Goal: Task Accomplishment & Management: Complete application form

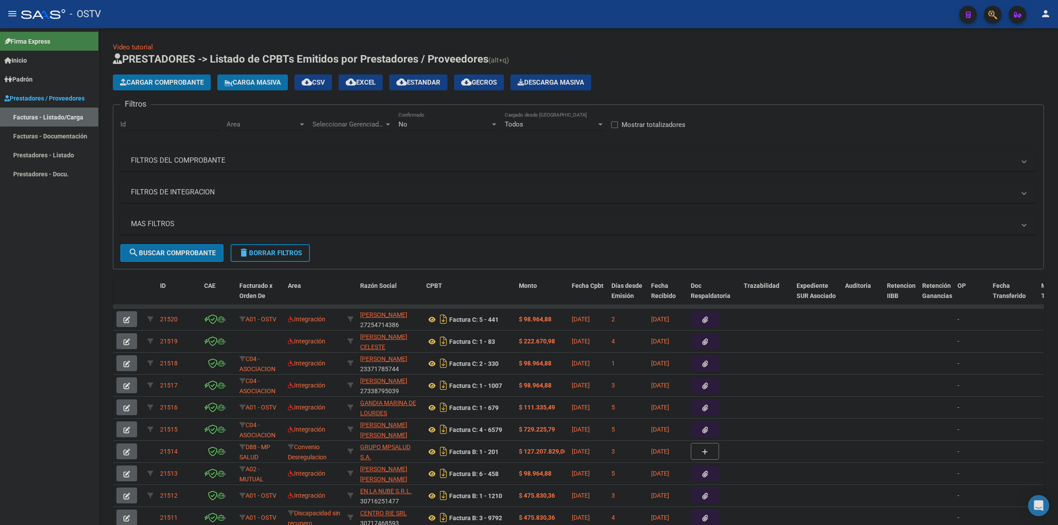
click at [5, 2] on mat-toolbar "menu - OSTV person" at bounding box center [529, 14] width 1058 height 28
drag, startPoint x: 17, startPoint y: 10, endPoint x: 71, endPoint y: 3, distance: 54.3
click at [28, 8] on mat-toolbar "menu - OSTV person" at bounding box center [529, 14] width 1058 height 28
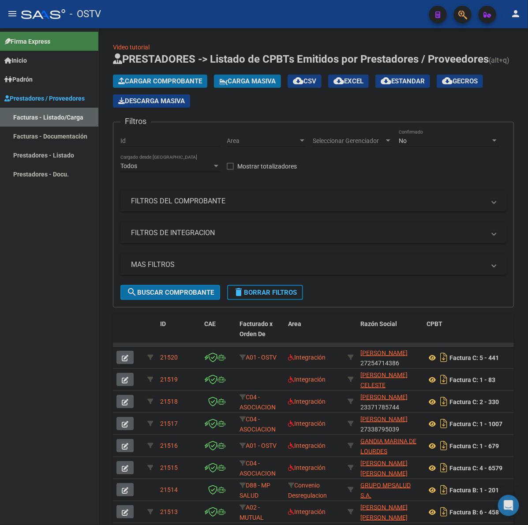
click at [8, 14] on mat-icon "menu" at bounding box center [12, 13] width 11 height 11
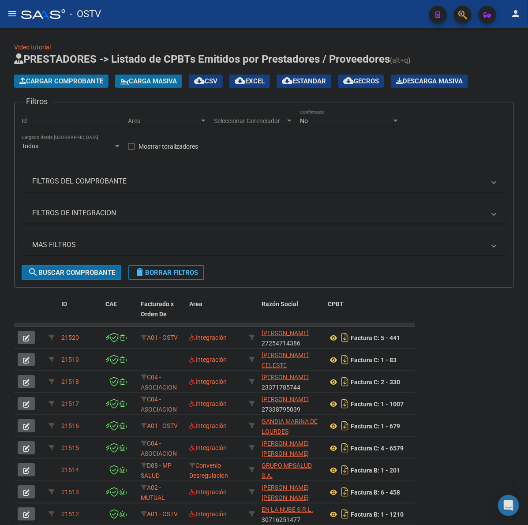
click at [98, 77] on span "Cargar Comprobante" at bounding box center [61, 81] width 84 height 8
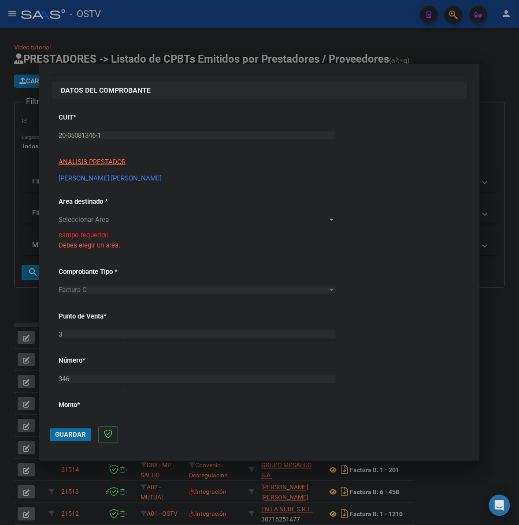
scroll to position [20, 0]
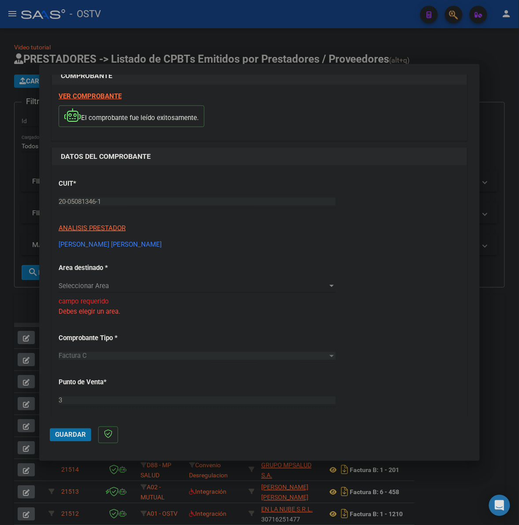
click at [127, 290] on span "Seleccionar Area" at bounding box center [193, 286] width 269 height 8
click at [115, 340] on span "Prestaciones Propias" at bounding box center [90, 338] width 63 height 8
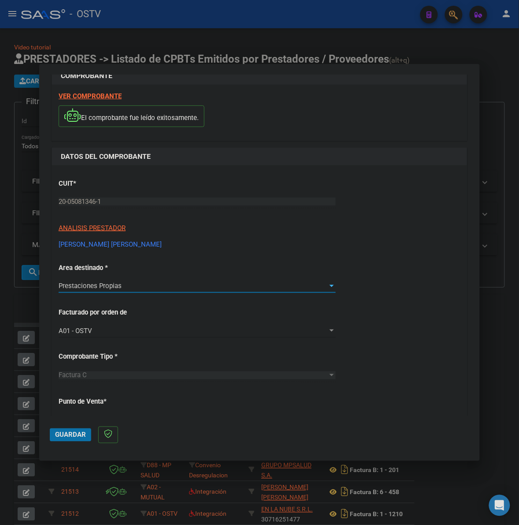
click at [143, 287] on div "Prestaciones Propias" at bounding box center [193, 286] width 269 height 8
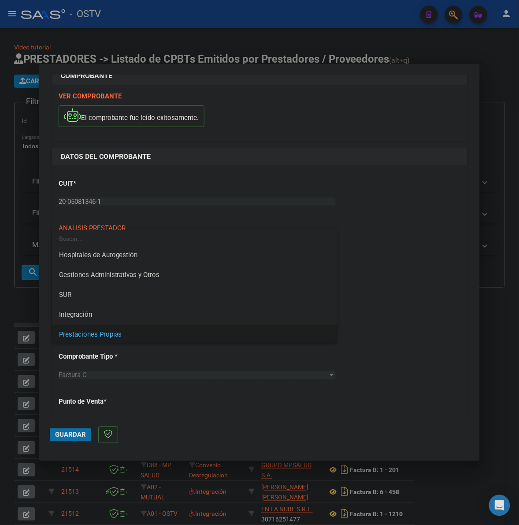
scroll to position [0, 0]
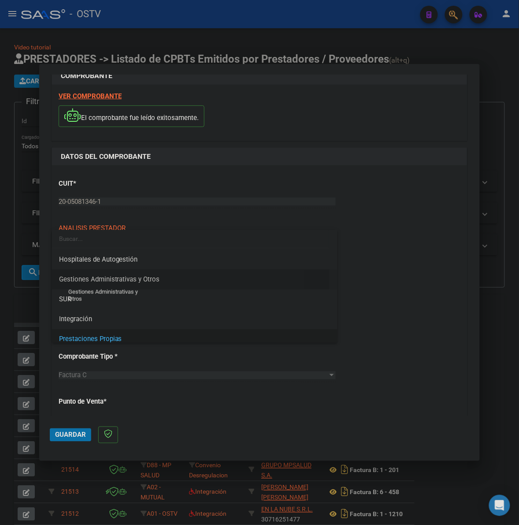
click at [149, 278] on span "Gestiones Administrativas y Otros" at bounding box center [109, 279] width 101 height 8
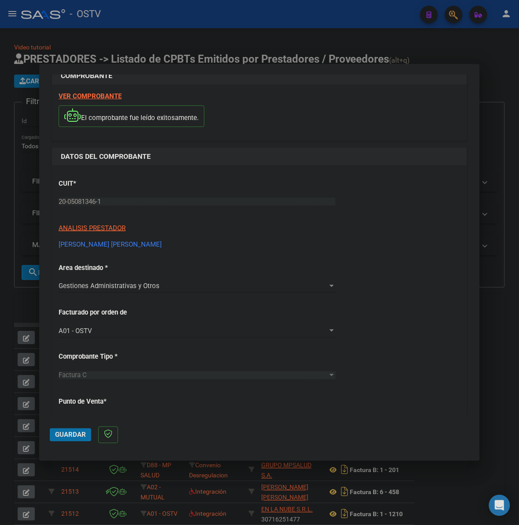
click at [432, 299] on div "CUIT * 20-05081346-1 Ingresar CUIT ANALISIS PRESTADOR [PERSON_NAME] [PERSON_NAM…" at bounding box center [259, 500] width 415 height 670
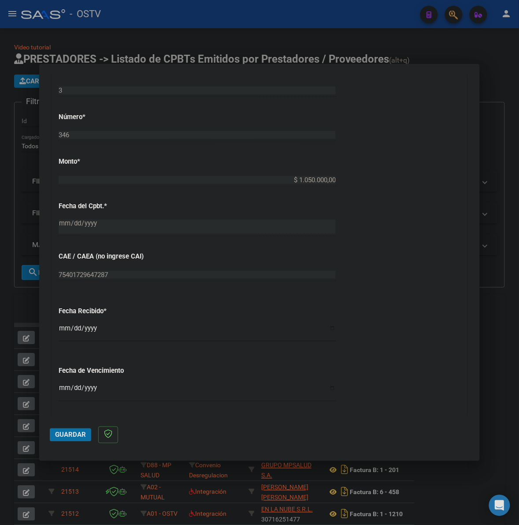
scroll to position [369, 0]
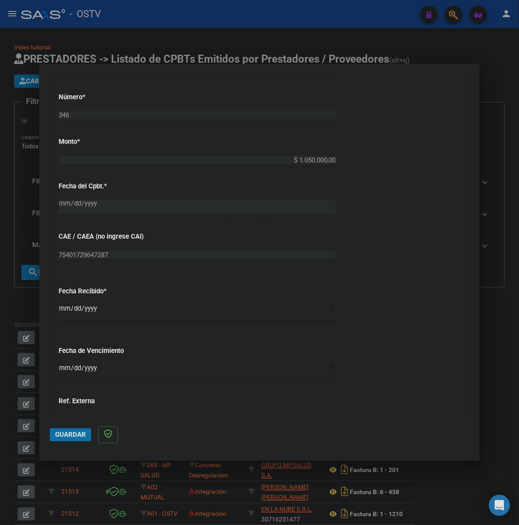
click at [60, 373] on input "Ingresar la fecha" at bounding box center [197, 372] width 277 height 14
type input "[DATE]"
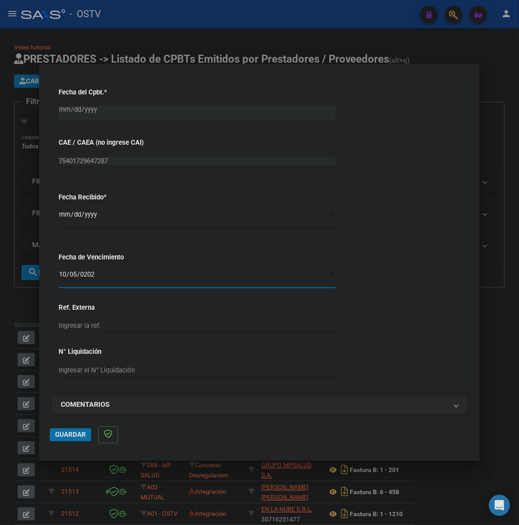
scroll to position [469, 0]
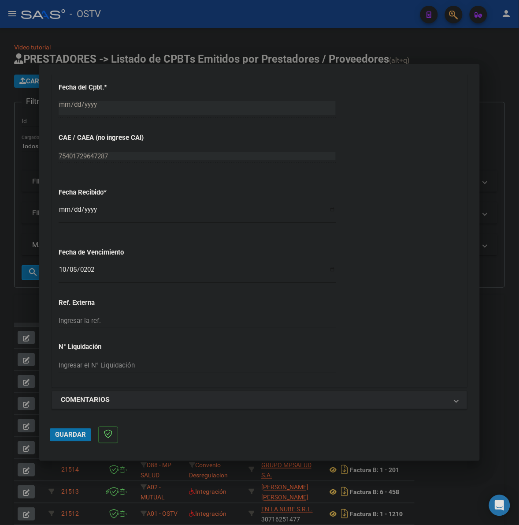
click at [388, 295] on div "CUIT * 20-05081346-1 Ingresar CUIT ANALISIS PRESTADOR [PERSON_NAME] [PERSON_NAM…" at bounding box center [259, 52] width 415 height 670
click at [161, 294] on div "CUIT * 20-05081346-1 Ingresar CUIT ANALISIS PRESTADOR [PERSON_NAME] [PERSON_NAM…" at bounding box center [259, 52] width 415 height 670
click at [65, 443] on mat-dialog-actions "Guardar" at bounding box center [260, 433] width 420 height 35
click at [66, 440] on button "Guardar" at bounding box center [70, 434] width 41 height 13
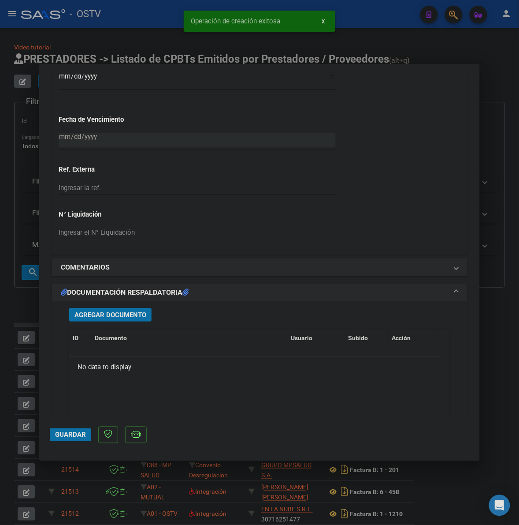
scroll to position [691, 0]
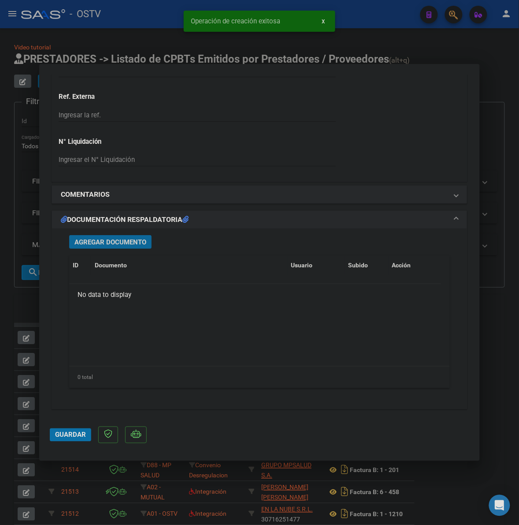
click at [122, 241] on span "Agregar Documento" at bounding box center [111, 242] width 72 height 8
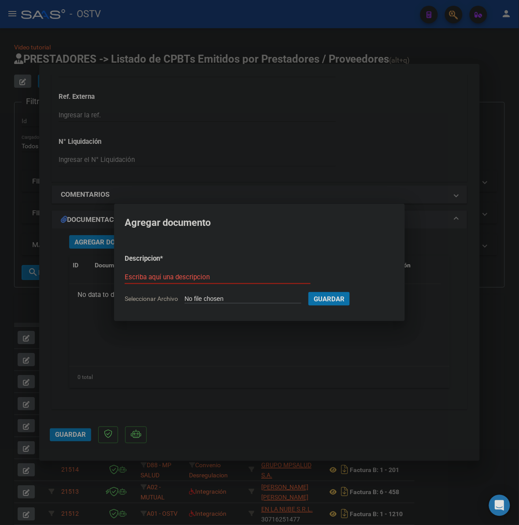
type input "C:\fakepath\FACTURA - 3 346 - [PERSON_NAME] [PERSON_NAME].pdf"
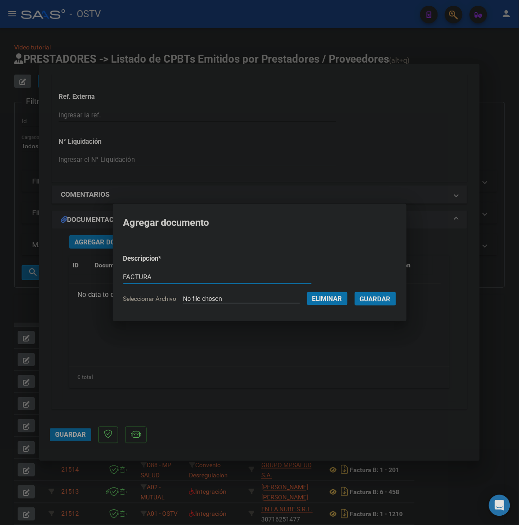
type input "FACTURA"
click at [355, 292] on button "Guardar" at bounding box center [375, 299] width 41 height 14
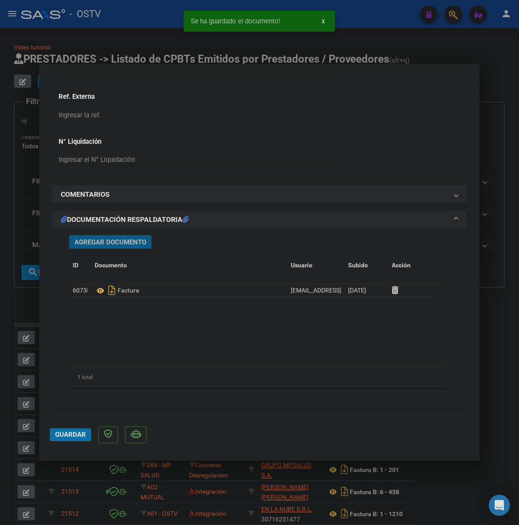
click at [139, 243] on span "Agregar Documento" at bounding box center [111, 242] width 72 height 8
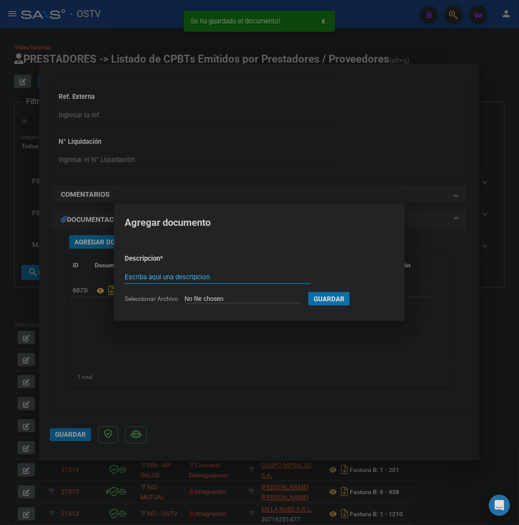
click at [276, 384] on div at bounding box center [259, 262] width 519 height 525
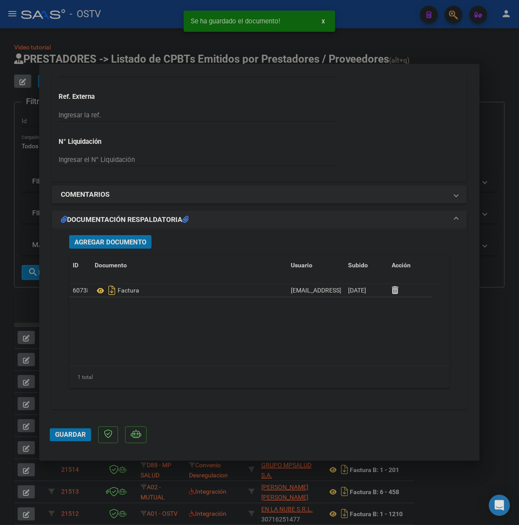
click at [75, 432] on span "Guardar" at bounding box center [70, 435] width 31 height 8
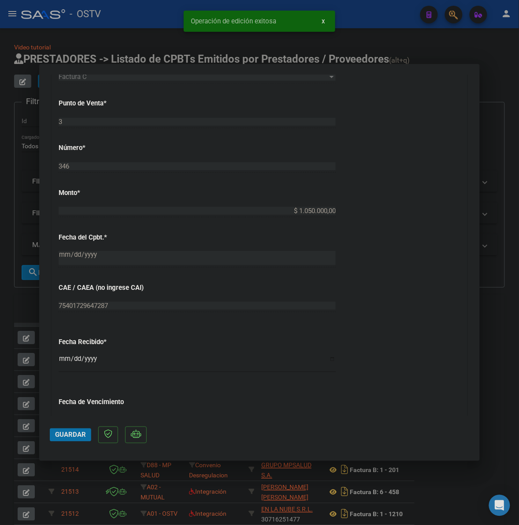
scroll to position [324, 0]
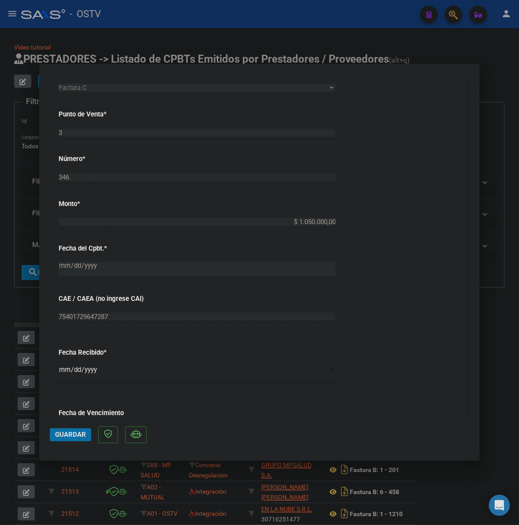
drag, startPoint x: 82, startPoint y: 439, endPoint x: 113, endPoint y: 417, distance: 37.9
click at [84, 437] on button "Guardar" at bounding box center [70, 434] width 41 height 13
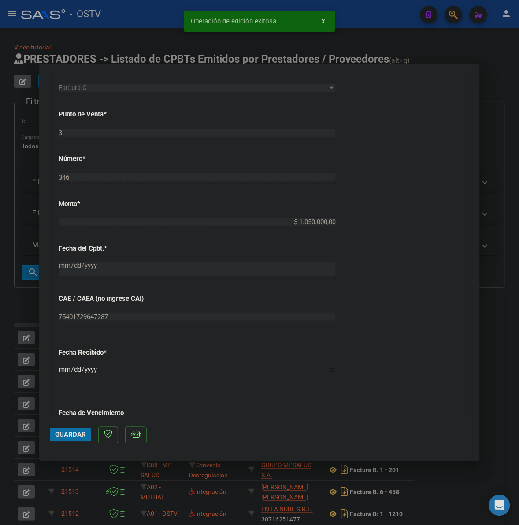
drag, startPoint x: 513, startPoint y: 171, endPoint x: 527, endPoint y: 162, distance: 16.8
click at [514, 170] on div at bounding box center [259, 262] width 519 height 525
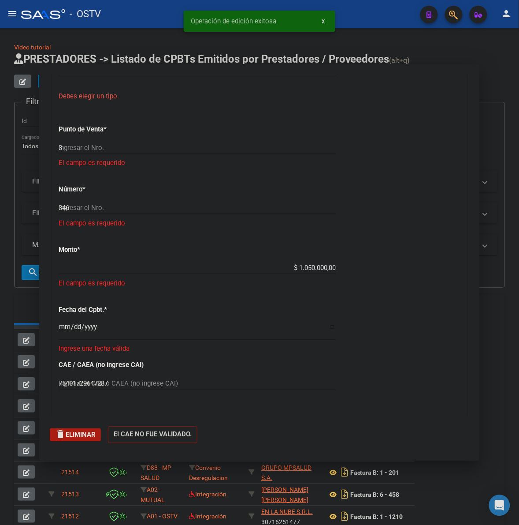
type input "$ 0,00"
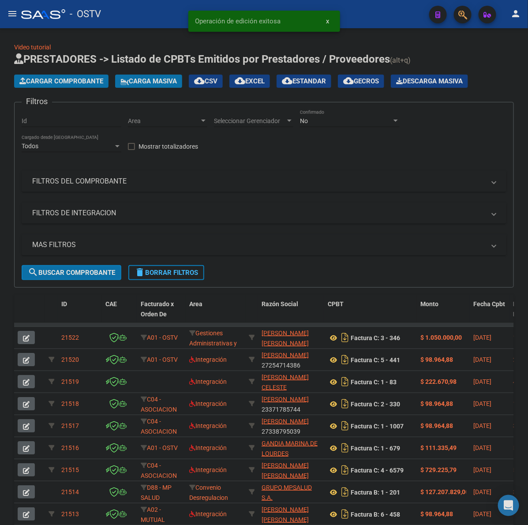
click at [98, 78] on span "Cargar Comprobante" at bounding box center [61, 81] width 84 height 8
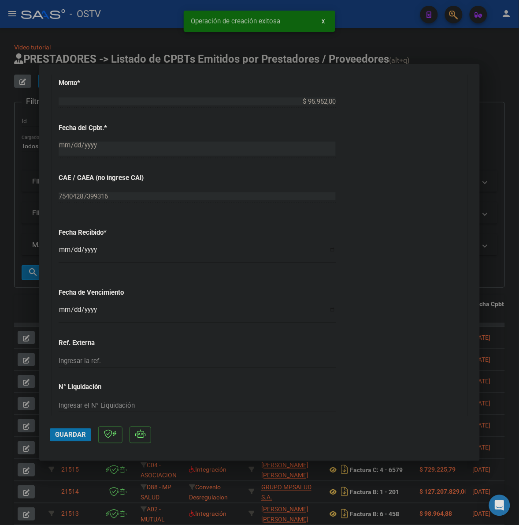
scroll to position [404, 0]
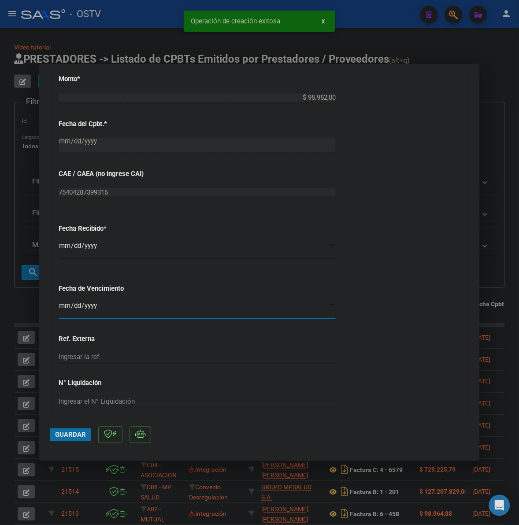
click at [63, 306] on input "Ingresar la fecha" at bounding box center [197, 309] width 277 height 14
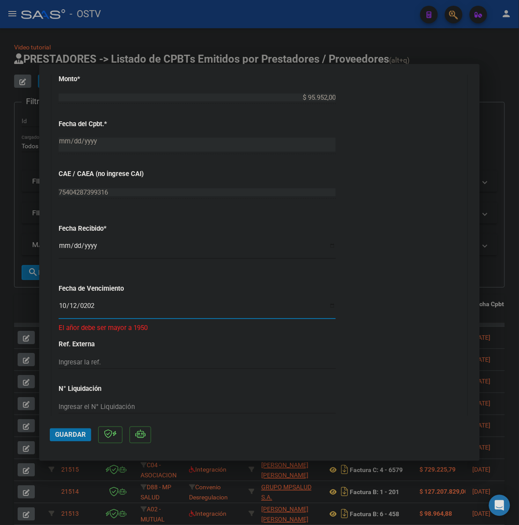
type input "[DATE]"
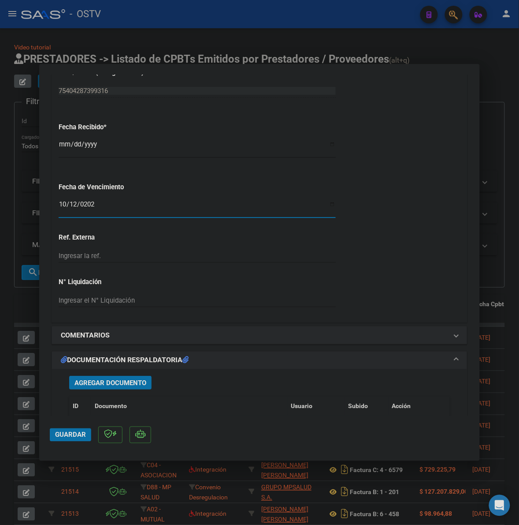
scroll to position [514, 0]
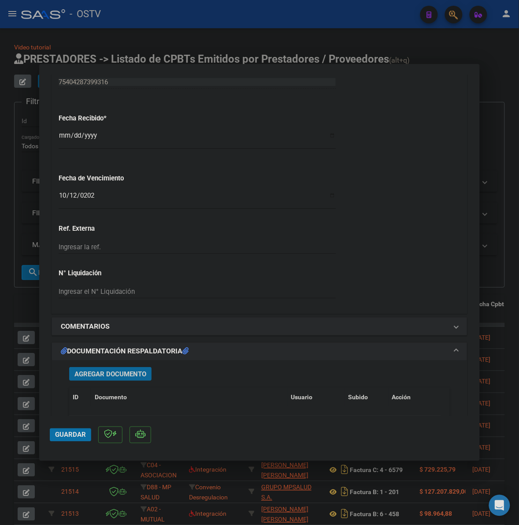
click at [105, 372] on span "Agregar Documento" at bounding box center [111, 374] width 72 height 8
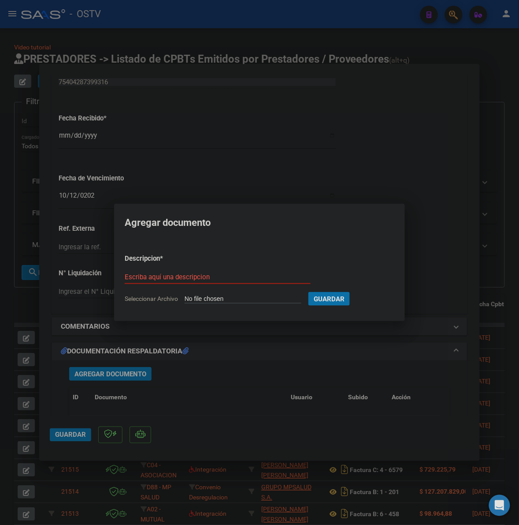
type input "C:\fakepath\FACTURA - 14 18543 - [GEOGRAPHIC_DATA][PERSON_NAME]pdf"
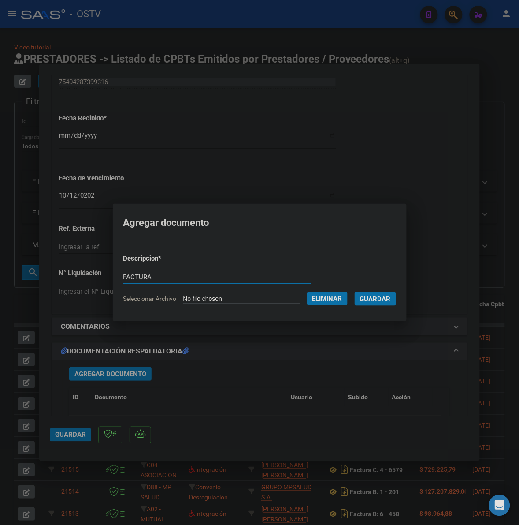
type input "FACTURA"
click at [355, 292] on button "Guardar" at bounding box center [375, 299] width 41 height 14
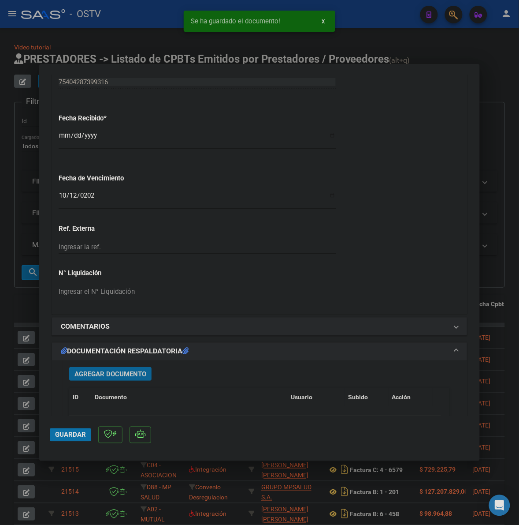
click at [100, 374] on span "Agregar Documento" at bounding box center [111, 374] width 72 height 8
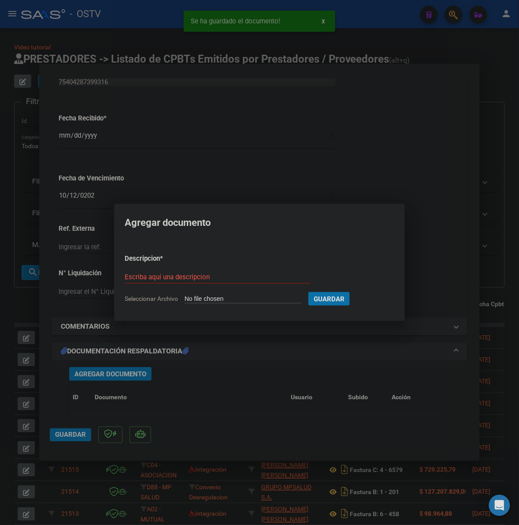
type input "C:\fakepath\ANEXO - 14 18543 - [GEOGRAPHIC_DATA][PERSON_NAME]pdf"
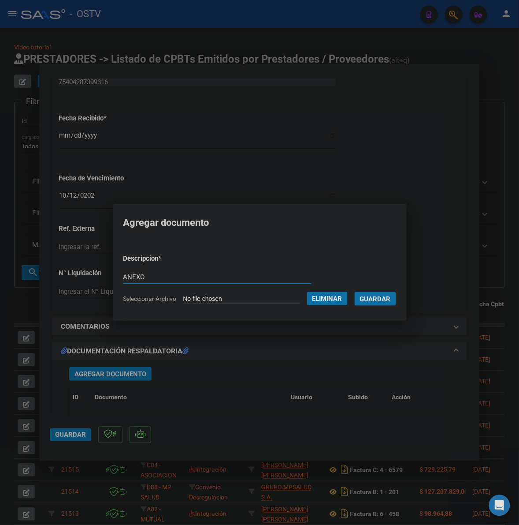
type input "ANEXO"
click at [391, 296] on span "Guardar" at bounding box center [375, 299] width 31 height 8
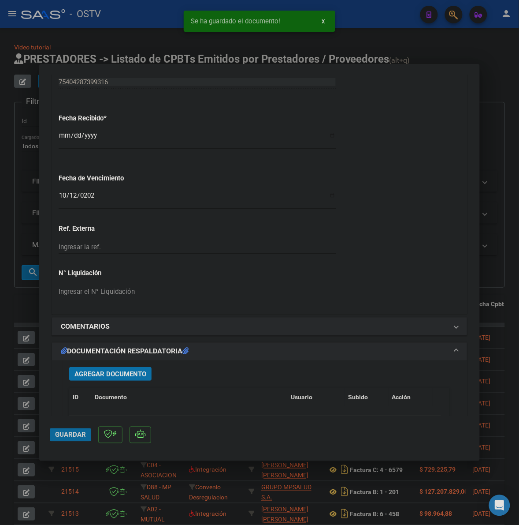
drag, startPoint x: 80, startPoint y: 437, endPoint x: 191, endPoint y: 372, distance: 128.7
click at [80, 437] on span "Guardar" at bounding box center [70, 435] width 31 height 8
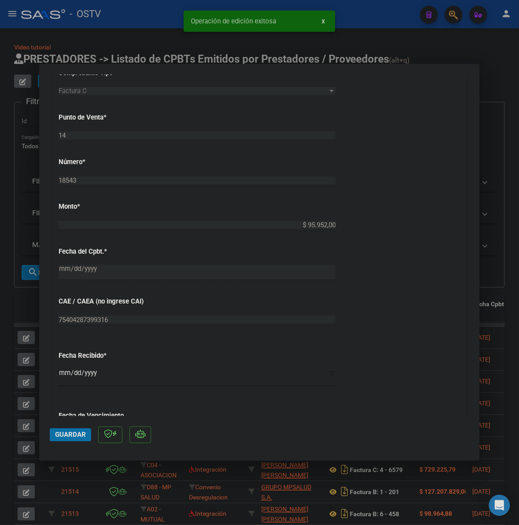
scroll to position [257, 0]
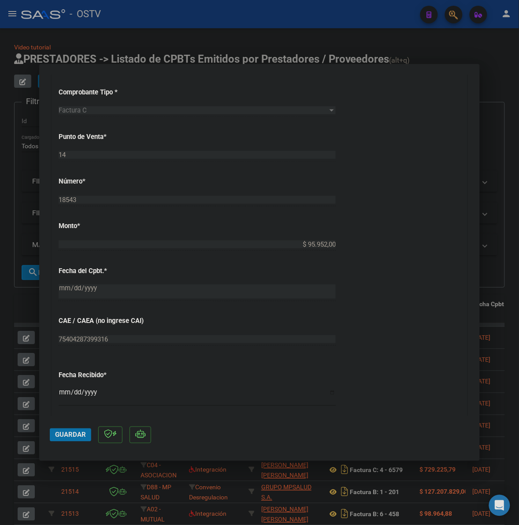
click at [71, 446] on mat-dialog-actions "Guardar" at bounding box center [260, 433] width 420 height 35
click at [75, 440] on button "Guardar" at bounding box center [70, 434] width 41 height 13
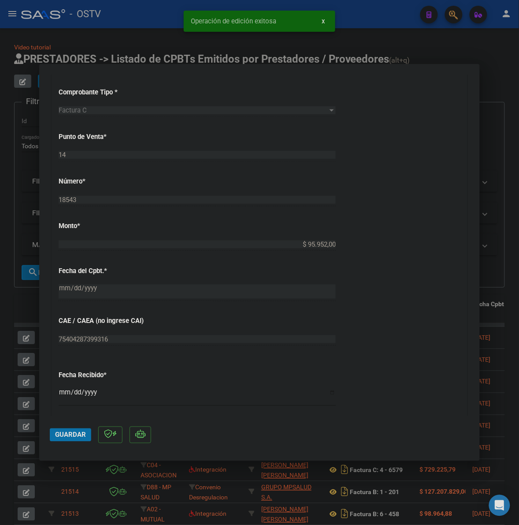
click at [516, 195] on div at bounding box center [259, 262] width 519 height 525
type input "$ 0,00"
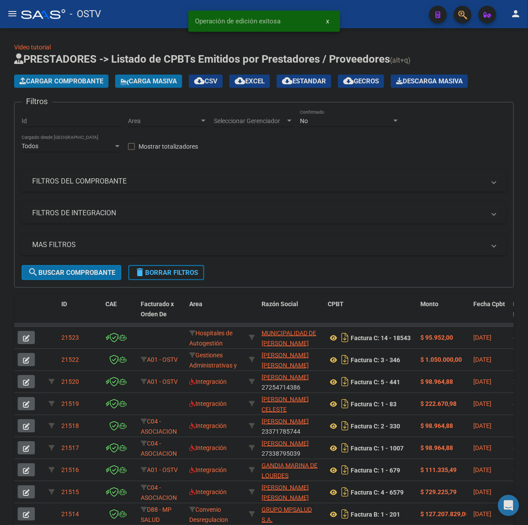
click at [92, 78] on span "Cargar Comprobante" at bounding box center [61, 81] width 84 height 8
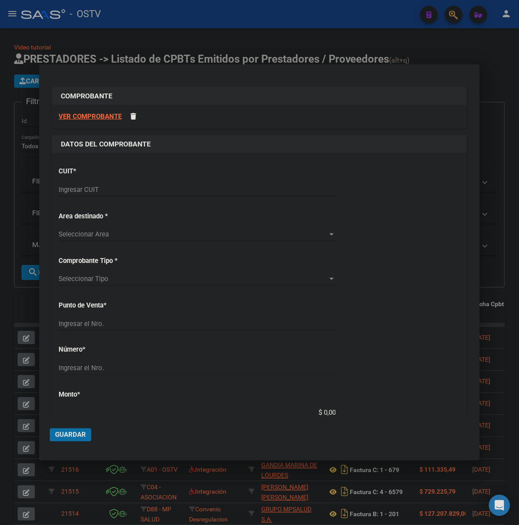
drag, startPoint x: 104, startPoint y: 177, endPoint x: 104, endPoint y: 186, distance: 8.4
click at [104, 180] on div "CUIT * Ingresar CUIT" at bounding box center [260, 182] width 402 height 45
click at [104, 186] on input "Ingresar CUIT" at bounding box center [197, 190] width 277 height 8
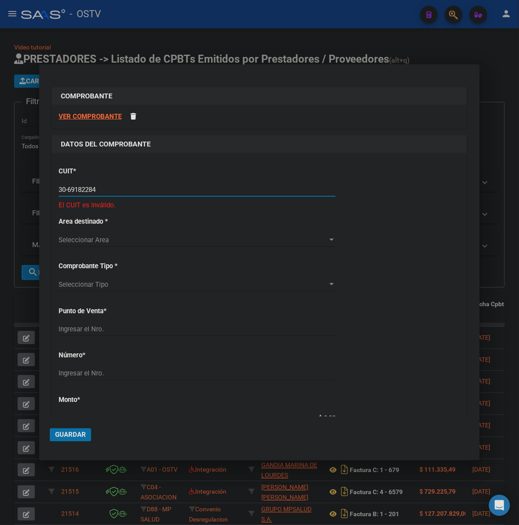
type input "30-69182284-9"
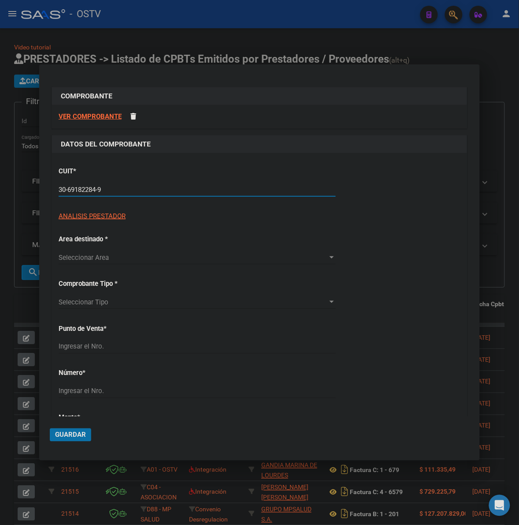
type input "1608"
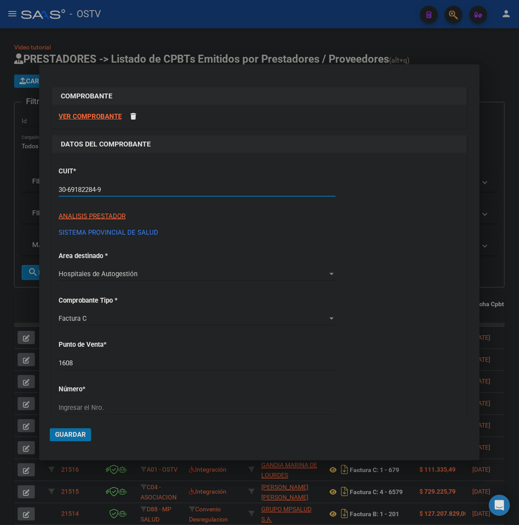
type input "30-69182284-9"
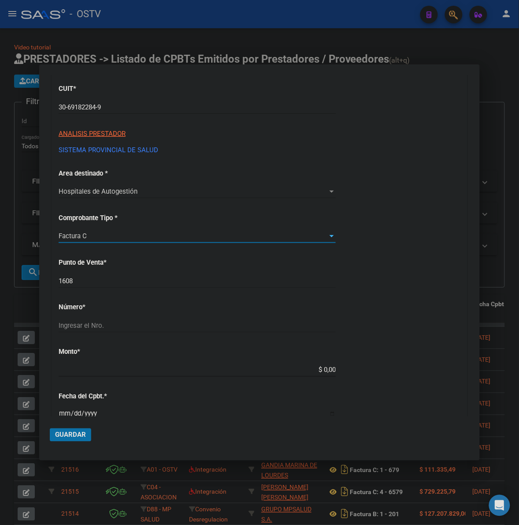
scroll to position [92, 0]
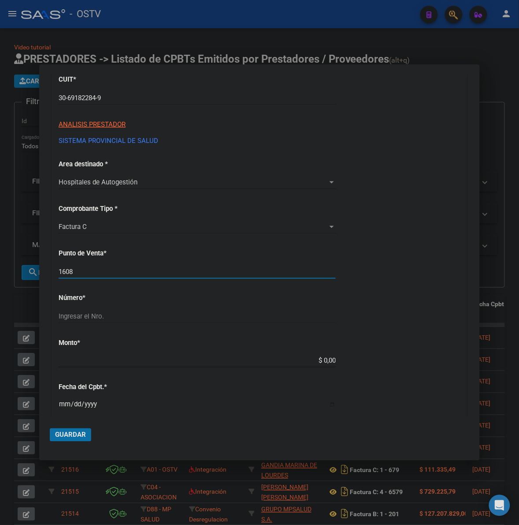
click at [133, 272] on input "1608" at bounding box center [197, 272] width 277 height 8
type input "1661"
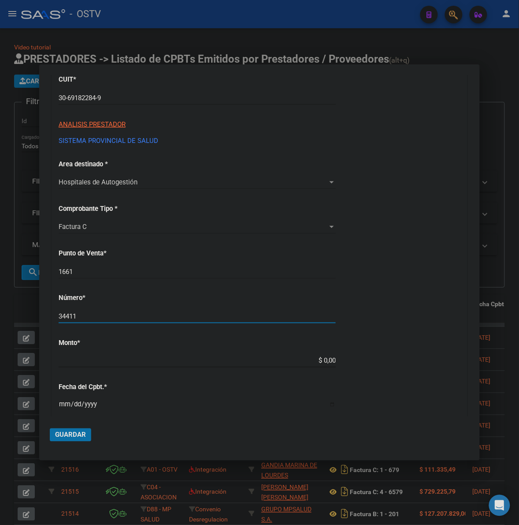
type input "34411"
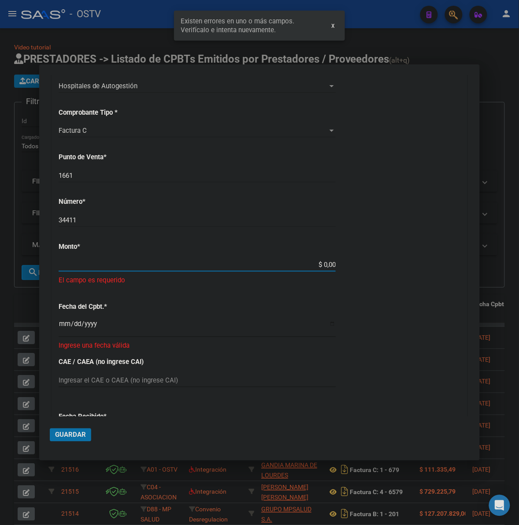
scroll to position [203, 0]
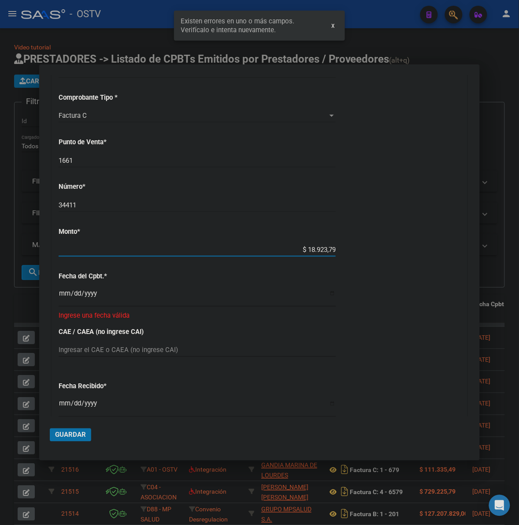
type input "$ 189.237,92"
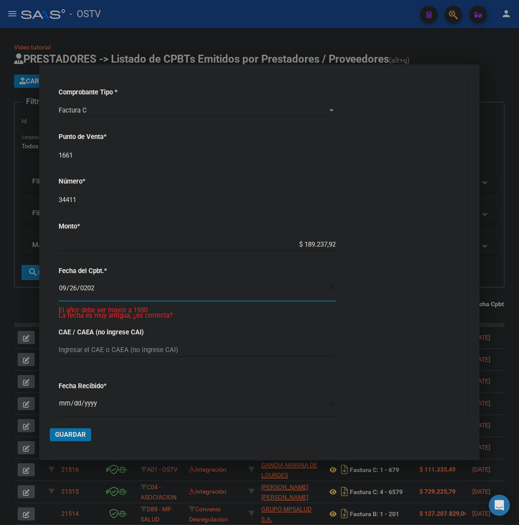
type input "[DATE]"
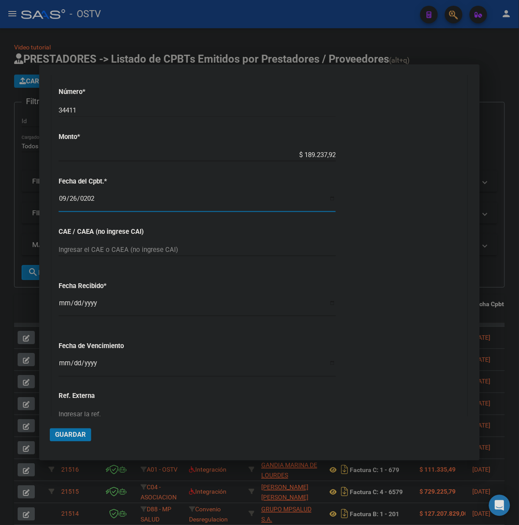
scroll to position [325, 0]
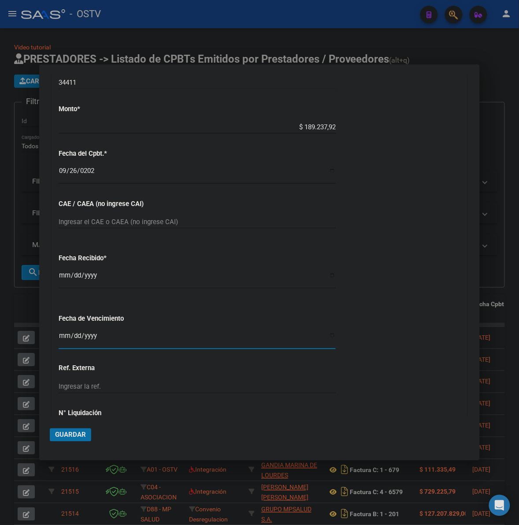
click at [62, 334] on input "Ingresar la fecha" at bounding box center [197, 339] width 277 height 14
type input "[DATE]"
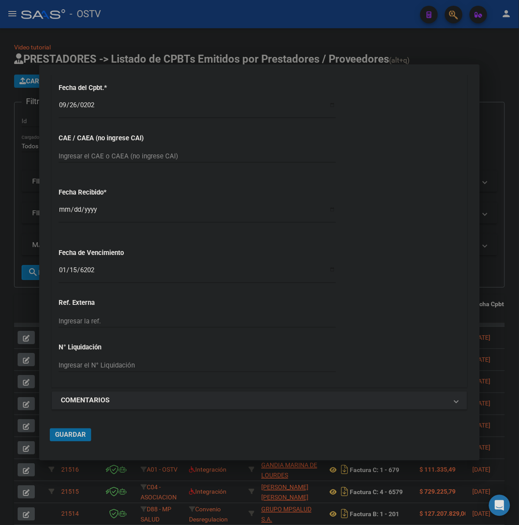
click at [71, 431] on span "Guardar" at bounding box center [70, 435] width 31 height 8
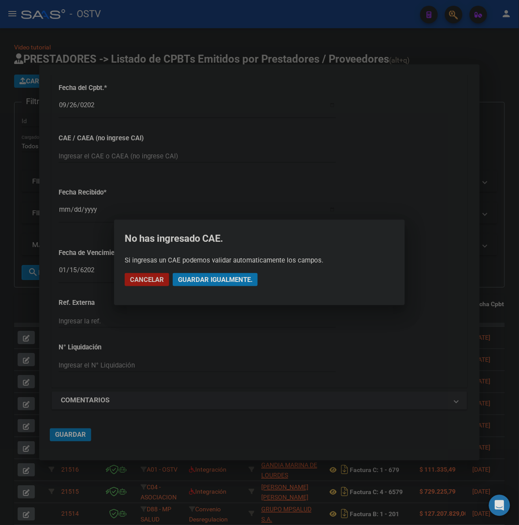
click at [235, 282] on span "Guardar igualmente." at bounding box center [215, 280] width 75 height 8
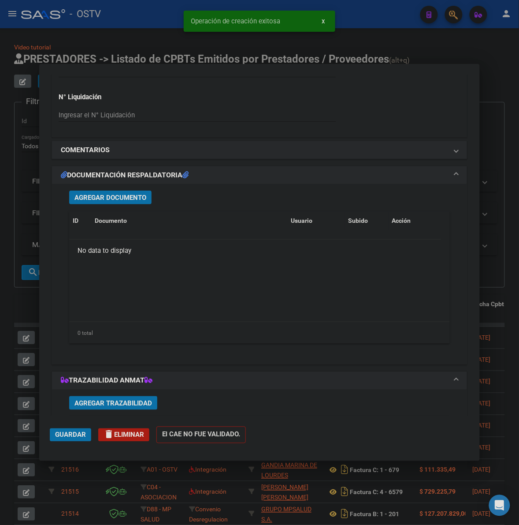
scroll to position [661, 0]
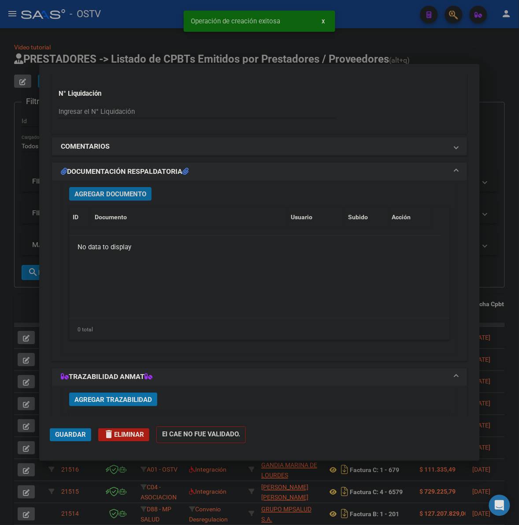
click at [117, 194] on span "Agregar Documento" at bounding box center [111, 194] width 72 height 8
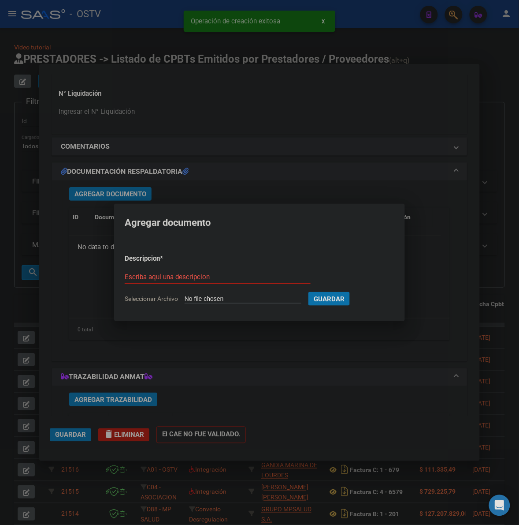
type input "C:\fakepath\FACTURA - 1661 34411 - HOSPITAL [PERSON_NAME].pdf"
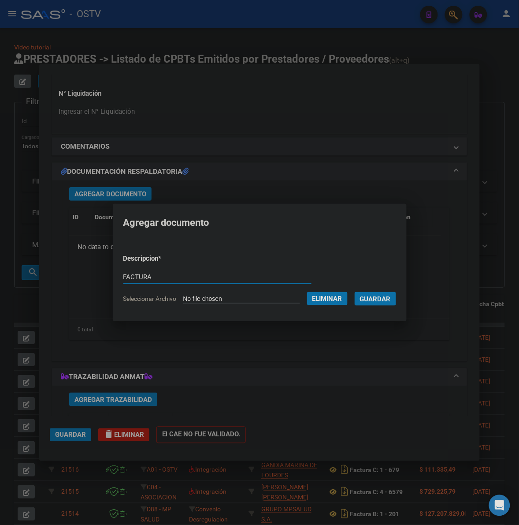
type input "FACTURA"
click at [355, 292] on button "Guardar" at bounding box center [375, 299] width 41 height 14
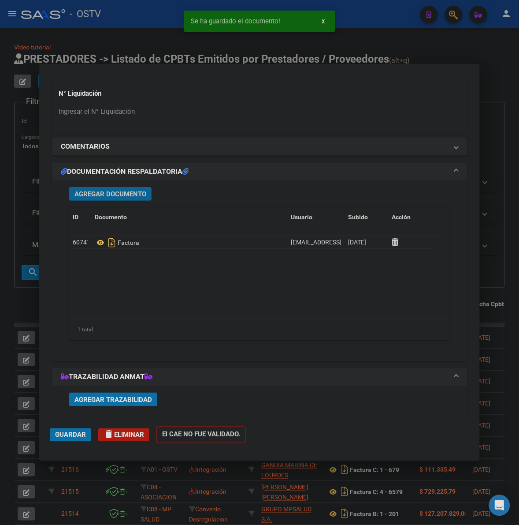
click at [108, 188] on button "Agregar Documento" at bounding box center [110, 194] width 82 height 14
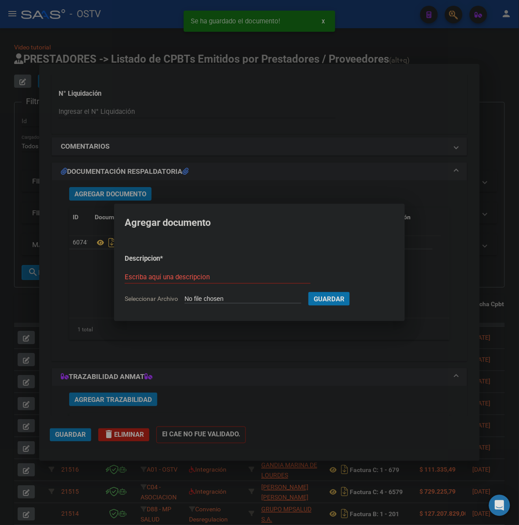
type input "C:\fakepath\ANEXO - 1661 34411 - HOSPITAL [PERSON_NAME].pdf"
type input "ANEXO"
click at [355, 292] on button "Guardar" at bounding box center [375, 299] width 41 height 14
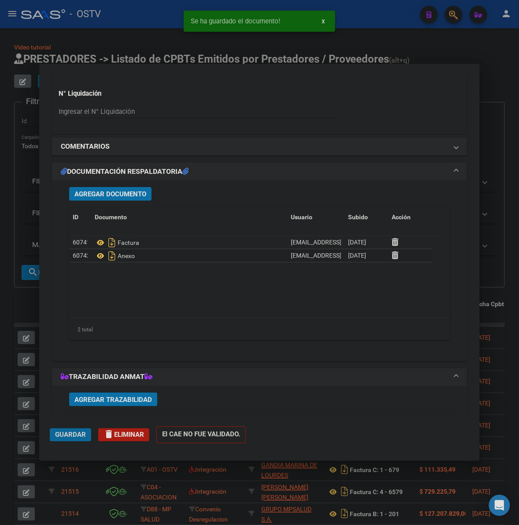
click at [82, 431] on span "Guardar" at bounding box center [70, 435] width 31 height 8
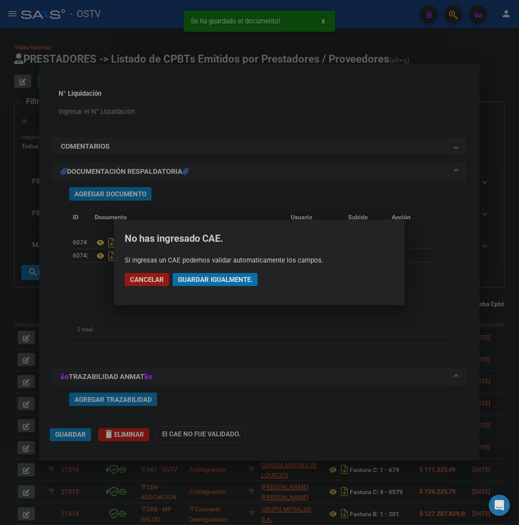
click at [195, 287] on mat-dialog-actions "Cancelar Guardar igualmente." at bounding box center [260, 280] width 270 height 30
click at [207, 281] on span "Guardar igualmente." at bounding box center [215, 280] width 75 height 8
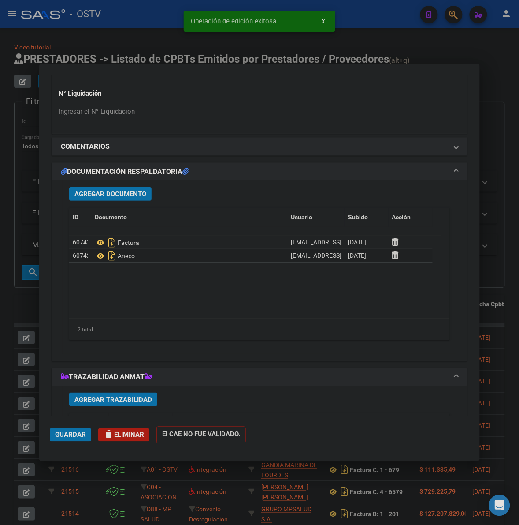
click at [497, 117] on div at bounding box center [259, 262] width 519 height 525
type input "$ 0,00"
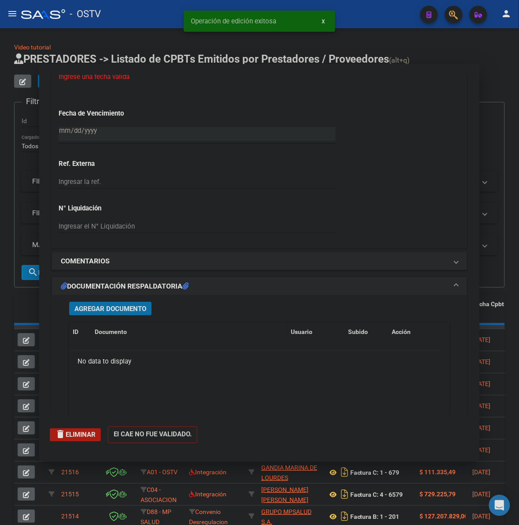
scroll to position [776, 0]
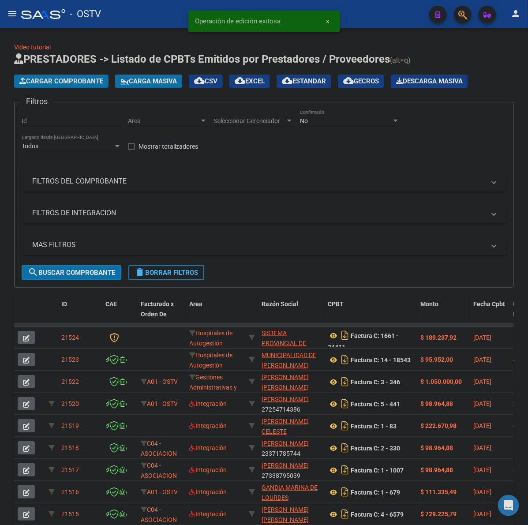
click at [56, 81] on span "Cargar Comprobante" at bounding box center [61, 81] width 84 height 8
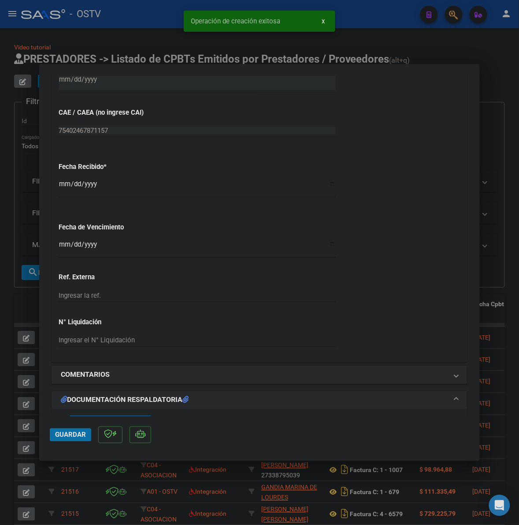
scroll to position [514, 0]
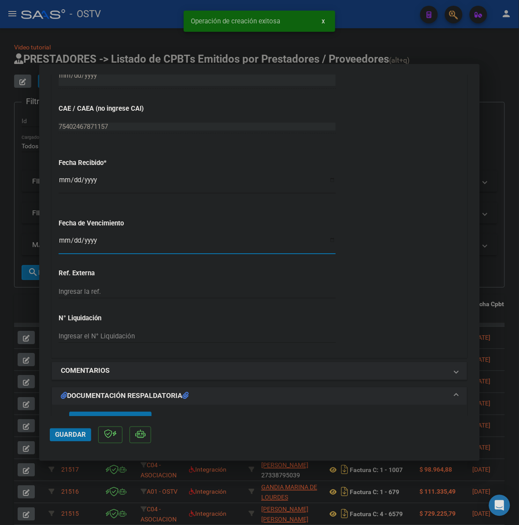
click at [60, 242] on input "Ingresar la fecha" at bounding box center [197, 244] width 277 height 14
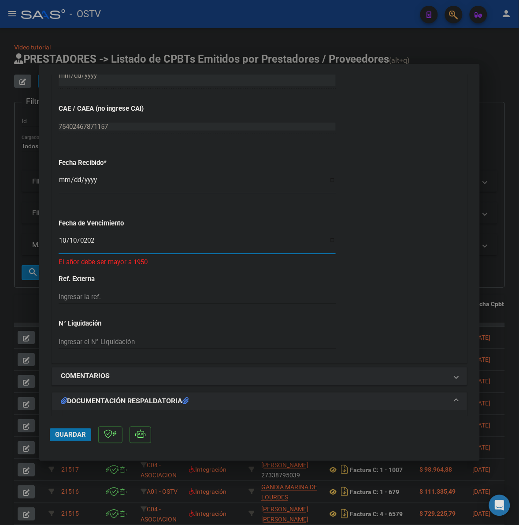
type input "[DATE]"
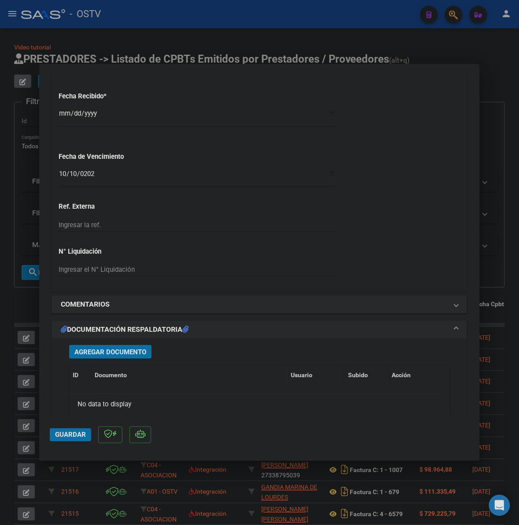
scroll to position [588, 0]
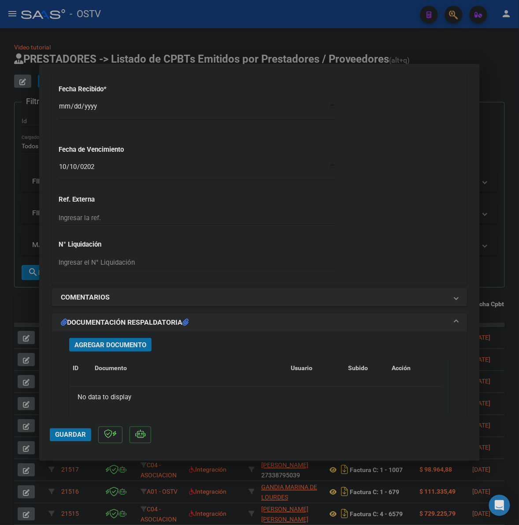
click at [148, 347] on button "Agregar Documento" at bounding box center [110, 345] width 82 height 14
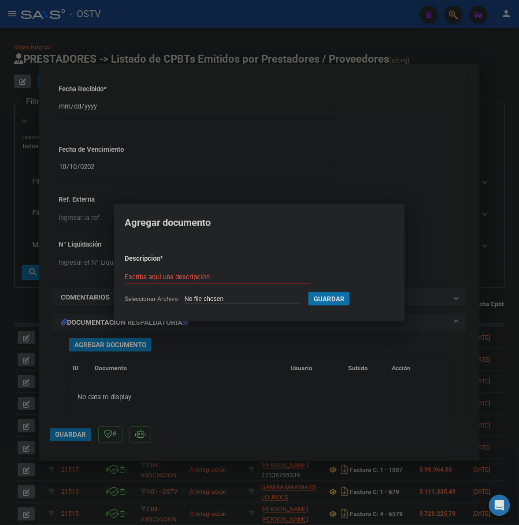
type input "C:\fakepath\FACTURA - 3 822 - SAAS.pdf"
type input "FACTURA"
click at [355, 292] on button "Guardar" at bounding box center [375, 299] width 41 height 14
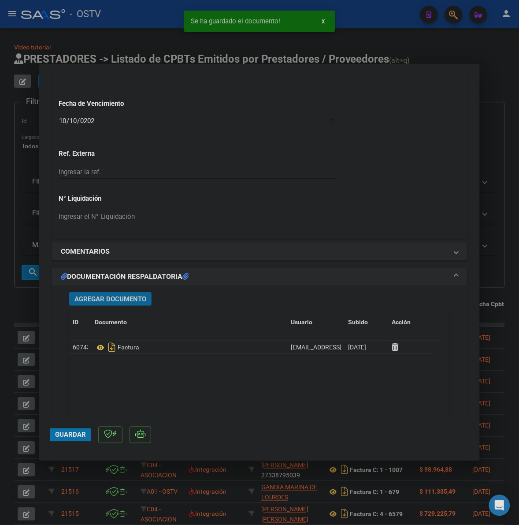
scroll to position [691, 0]
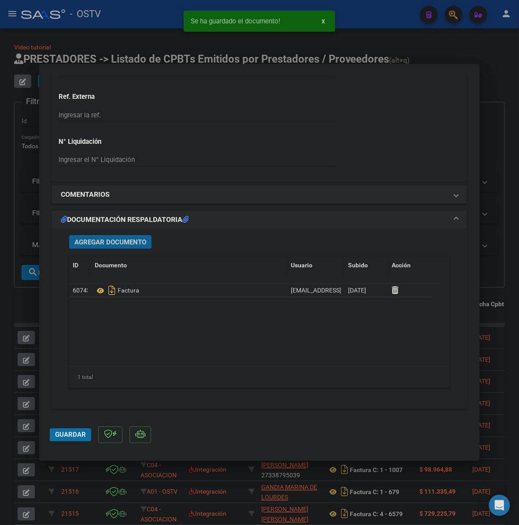
click at [78, 428] on button "Guardar" at bounding box center [70, 434] width 41 height 13
click at [496, 183] on div at bounding box center [259, 262] width 519 height 525
type input "$ 0,00"
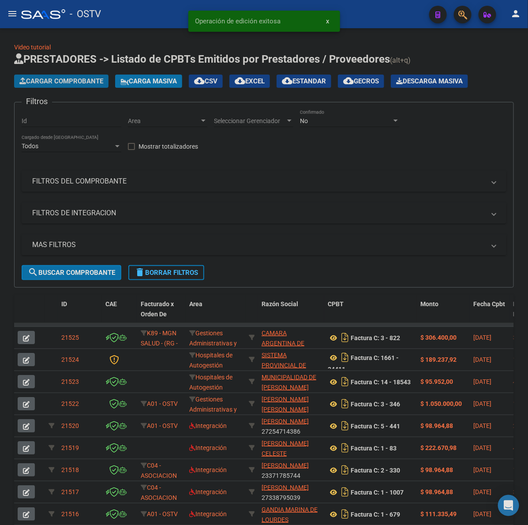
click at [75, 76] on button "Cargar Comprobante" at bounding box center [61, 81] width 94 height 13
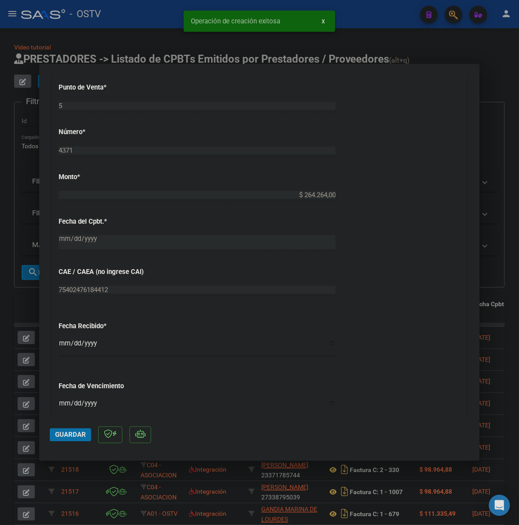
scroll to position [441, 0]
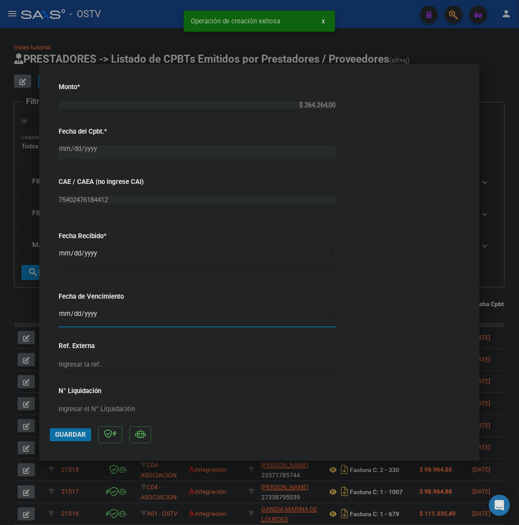
click at [60, 320] on input "Ingresar la fecha" at bounding box center [197, 317] width 277 height 14
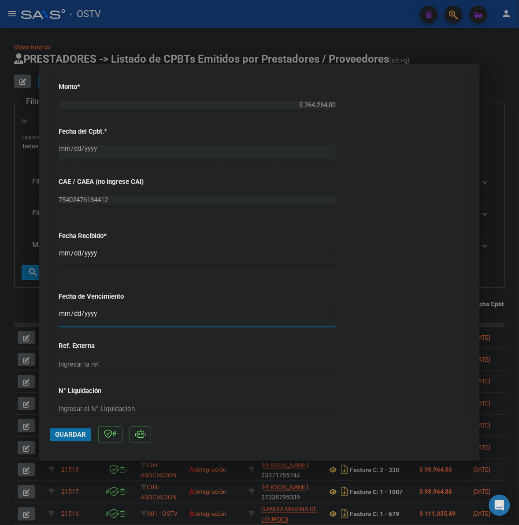
type input "[DATE]"
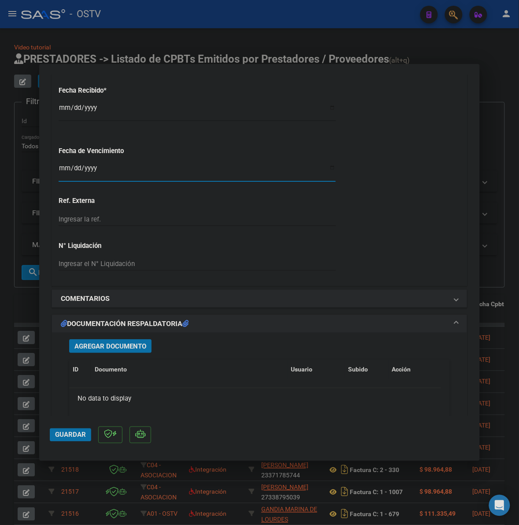
scroll to position [588, 0]
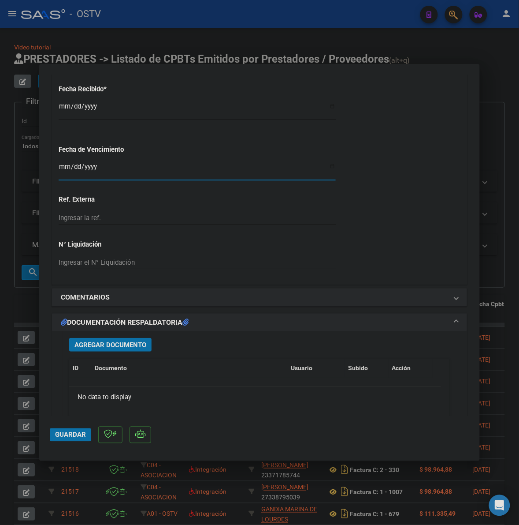
click at [127, 351] on button "Agregar Documento" at bounding box center [110, 345] width 82 height 14
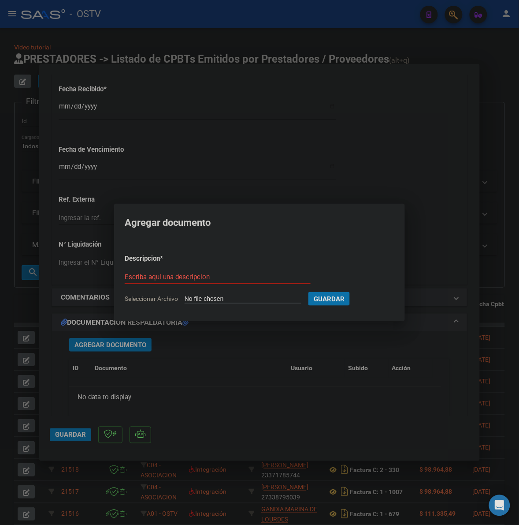
type input "C:\fakepath\FACTURA - 5 4371 - MIBAGA SRL.PDF"
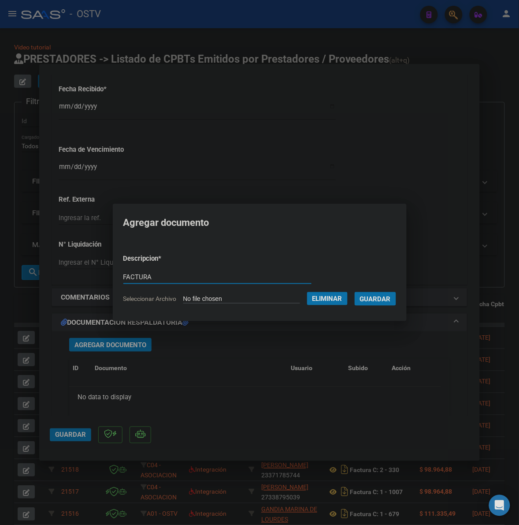
type input "FACTURA"
click at [355, 292] on button "Guardar" at bounding box center [375, 299] width 41 height 14
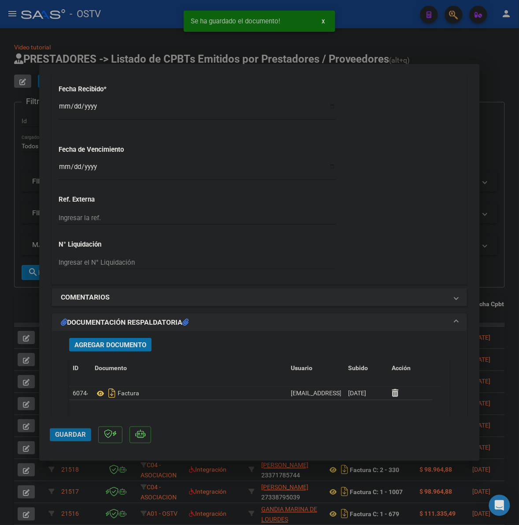
click at [67, 437] on span "Guardar" at bounding box center [70, 435] width 31 height 8
click at [501, 153] on div at bounding box center [259, 262] width 519 height 525
type input "$ 0,00"
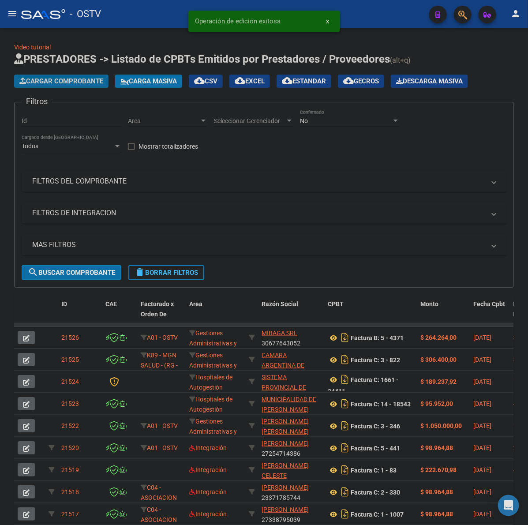
click at [75, 81] on span "Cargar Comprobante" at bounding box center [61, 81] width 84 height 8
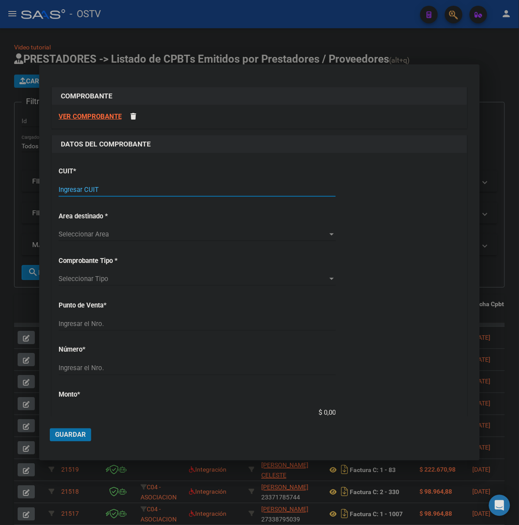
click at [79, 190] on input "Ingresar CUIT" at bounding box center [197, 190] width 277 height 8
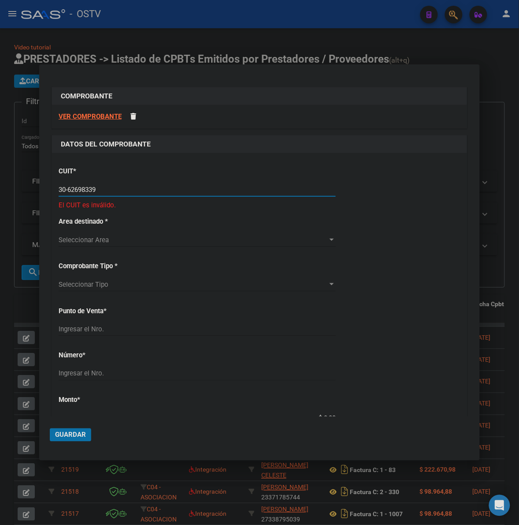
type input "30-62698339-8"
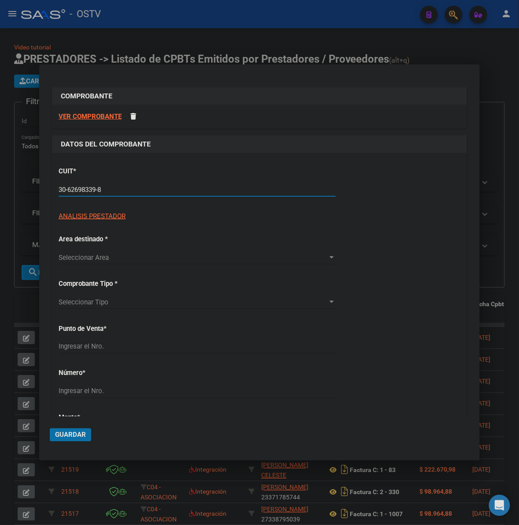
type input "143"
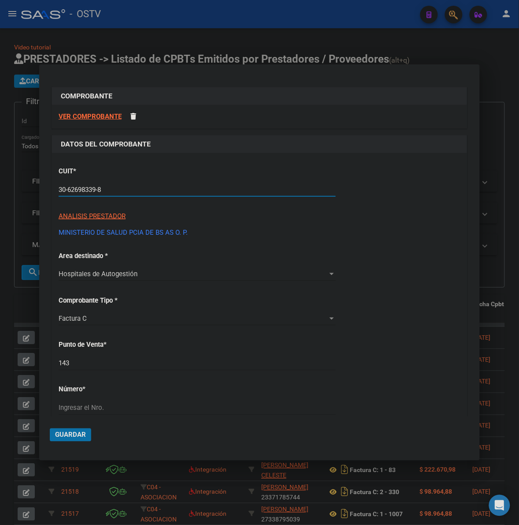
type input "30-62698339-8"
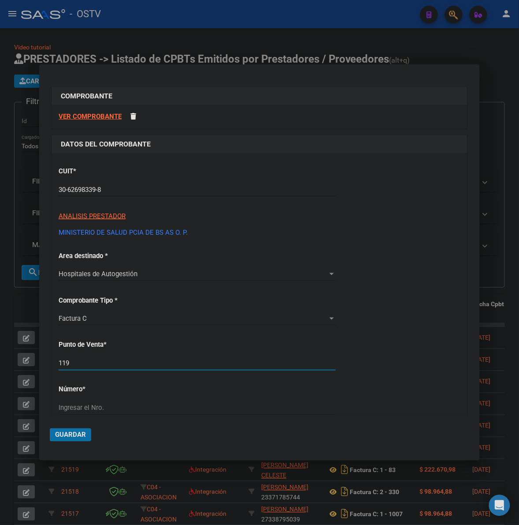
type input "119"
type input "13998"
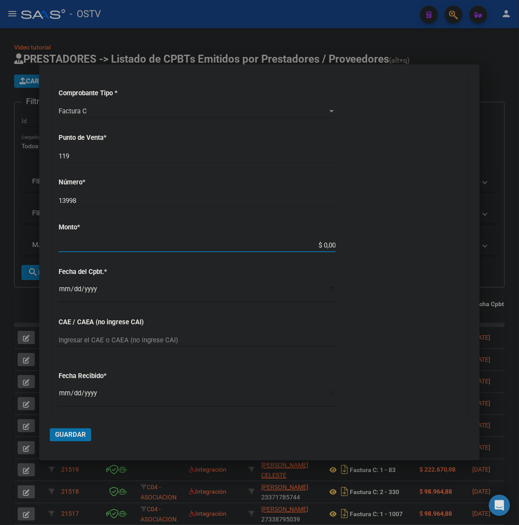
type input "$ 167.832,00"
type input "[DATE]"
type input "75398013777803"
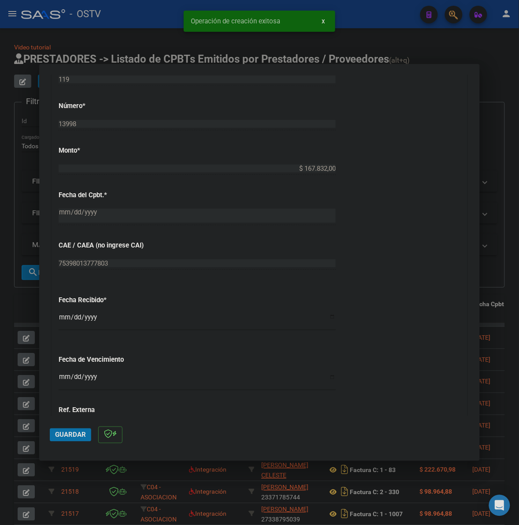
scroll to position [331, 0]
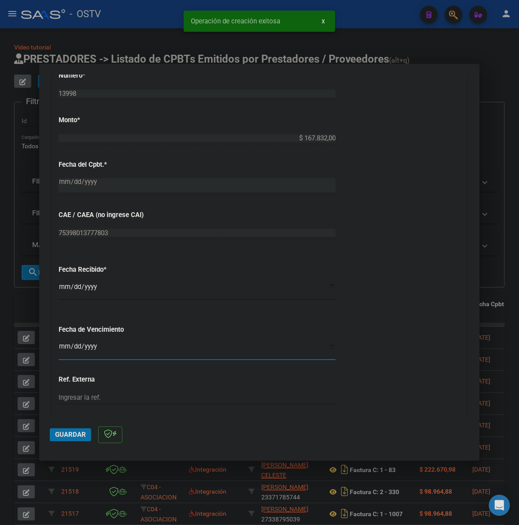
click at [62, 349] on input "Ingresar la fecha" at bounding box center [197, 350] width 277 height 14
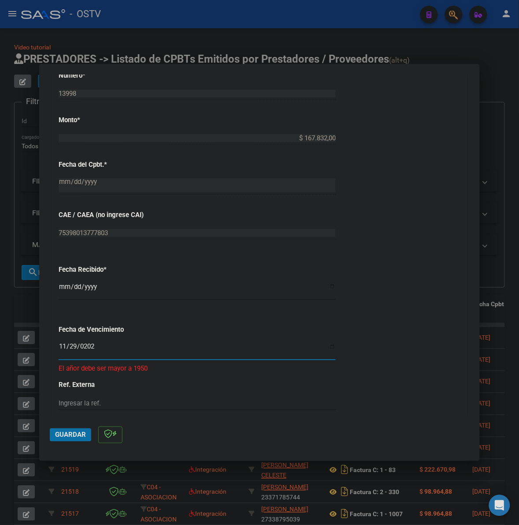
type input "[DATE]"
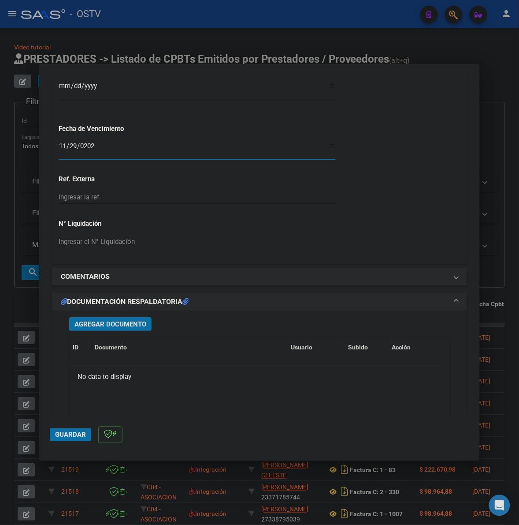
scroll to position [533, 0]
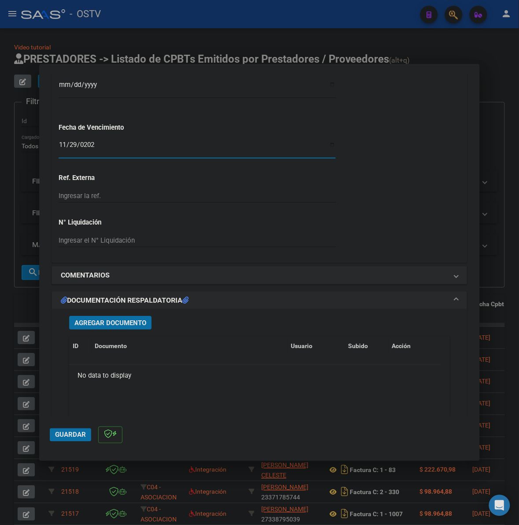
click at [141, 315] on div "Agregar Documento ID Documento Usuario Subido Acción No data to display 0 total…" at bounding box center [260, 395] width 394 height 173
click at [139, 320] on span "Agregar Documento" at bounding box center [111, 323] width 72 height 8
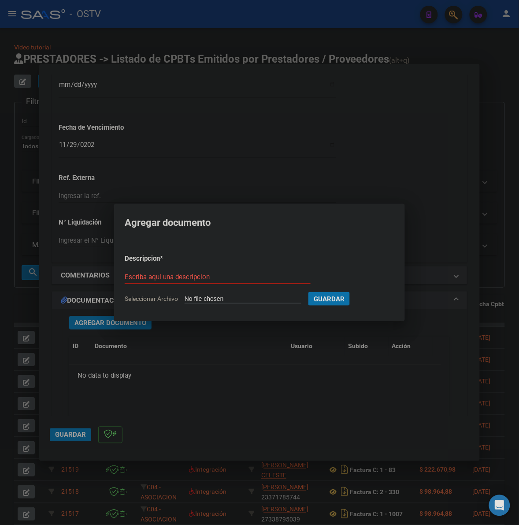
type input "C:\fakepath\FACTURA - 119 13998 - HOSPITAL INTERZONAL GENERAL DE AGUDOS GRAL SA…"
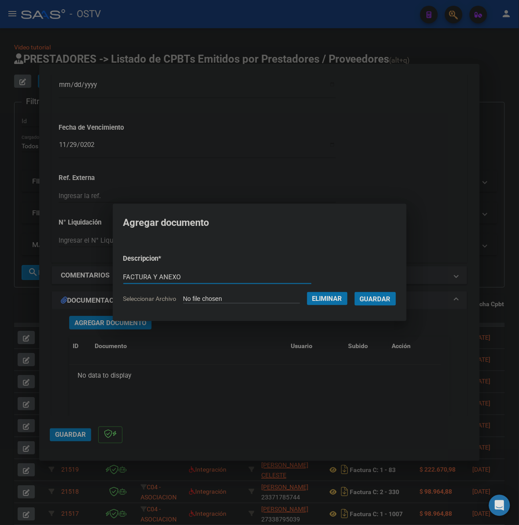
type input "FACTURA Y ANEXO"
click at [355, 292] on button "Guardar" at bounding box center [375, 299] width 41 height 14
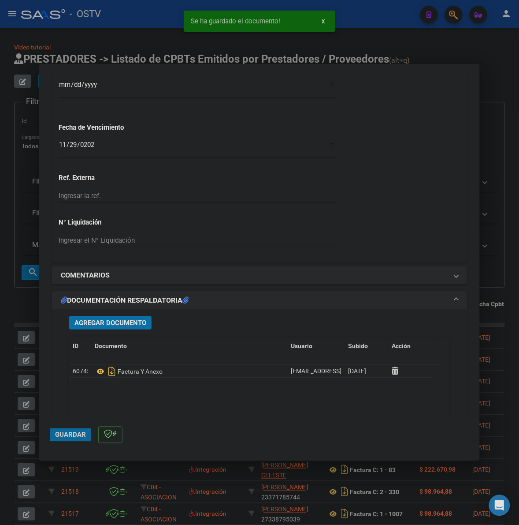
click at [63, 439] on button "Guardar" at bounding box center [70, 434] width 41 height 13
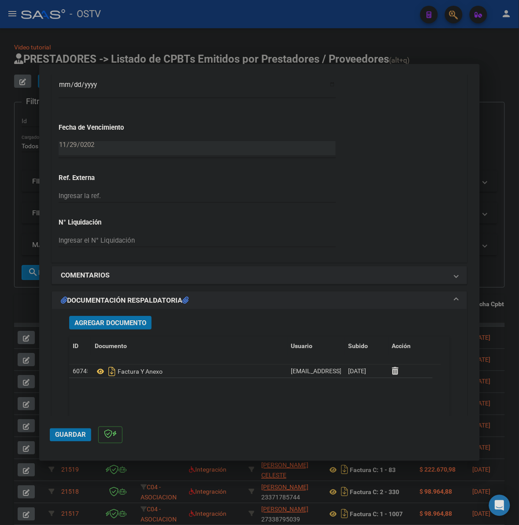
click at [129, 398] on datatable-body "60745 Factura Y Anexo [EMAIL_ADDRESS][DOMAIN_NAME] - Mesa de Entrada [DATE]" at bounding box center [255, 406] width 372 height 82
click at [74, 433] on span "Guardar" at bounding box center [70, 435] width 31 height 8
click at [20, 303] on div at bounding box center [259, 262] width 519 height 525
type input "$ 0,00"
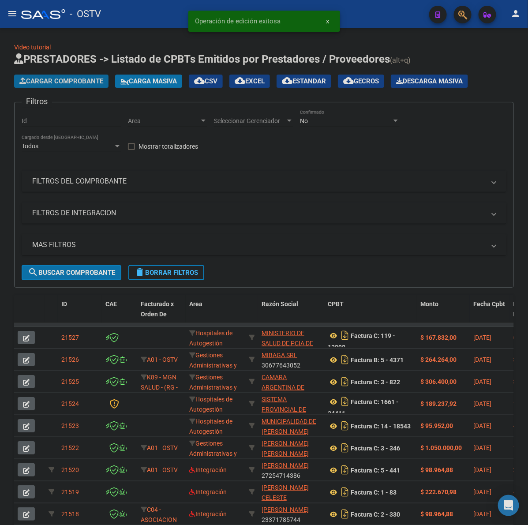
click at [84, 79] on span "Cargar Comprobante" at bounding box center [61, 81] width 84 height 8
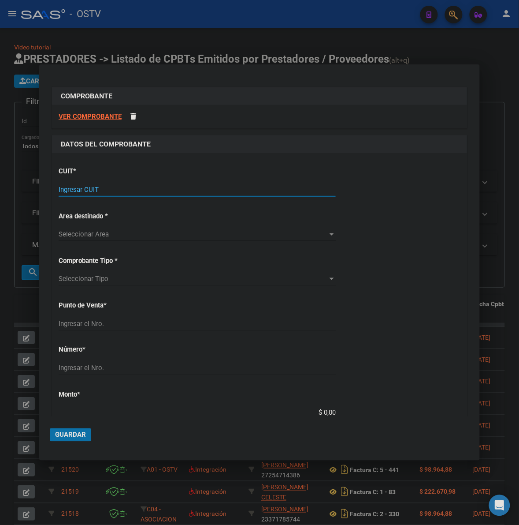
click at [93, 187] on input "Ingresar CUIT" at bounding box center [197, 190] width 277 height 8
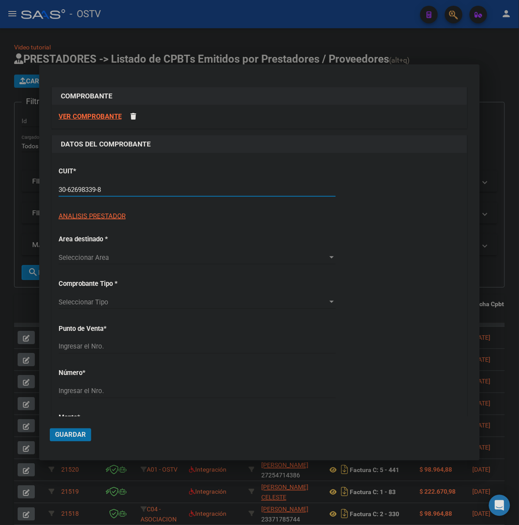
type input "30-62698339-8"
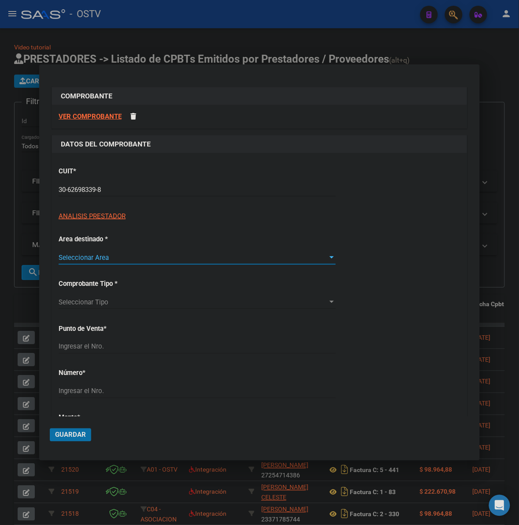
type input "119"
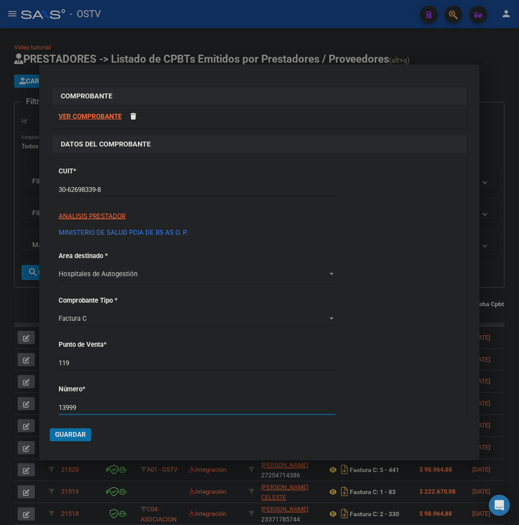
type input "13999"
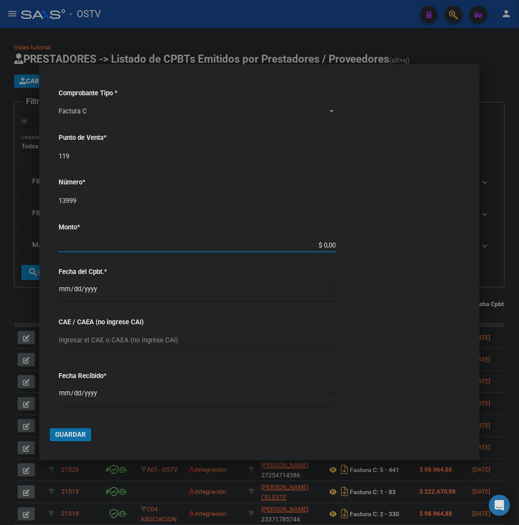
type input "$ 14.488,00"
type input "[DATE]"
type input "75398013837162"
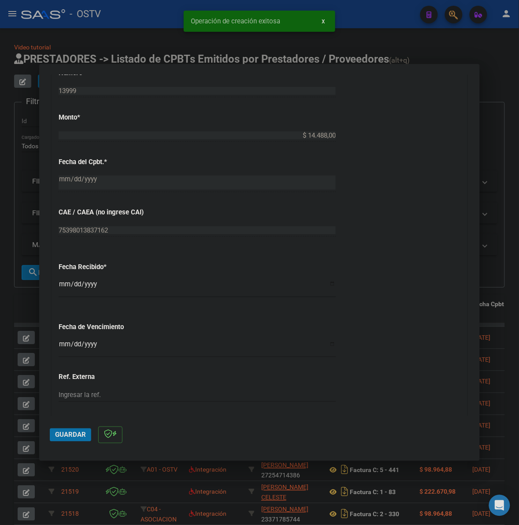
scroll to position [367, 0]
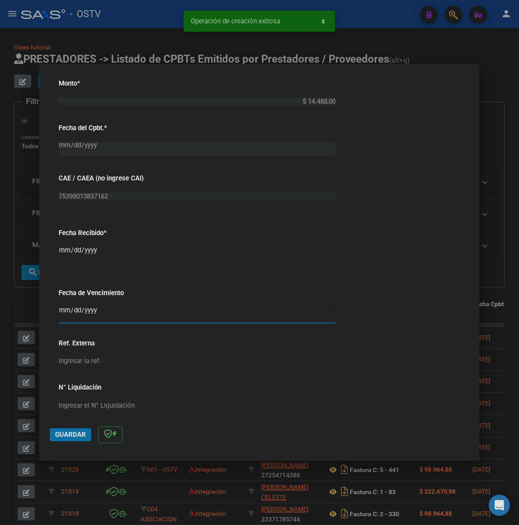
click at [64, 311] on input "Ingresar la fecha" at bounding box center [197, 313] width 277 height 14
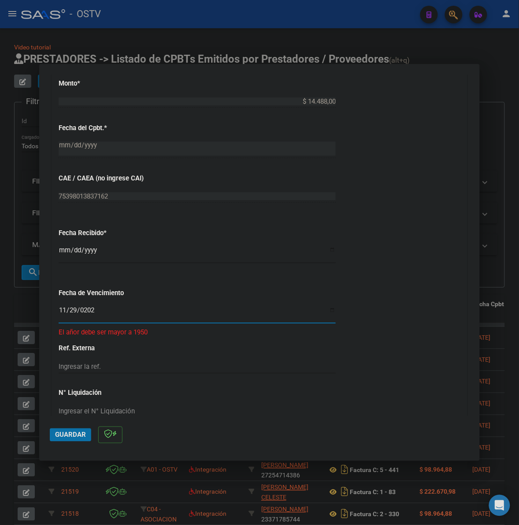
type input "[DATE]"
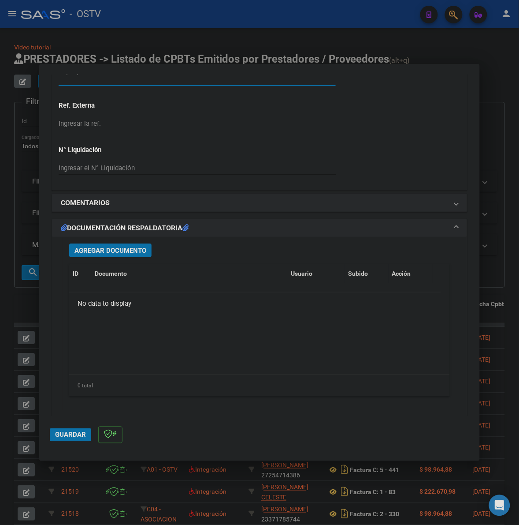
scroll to position [606, 0]
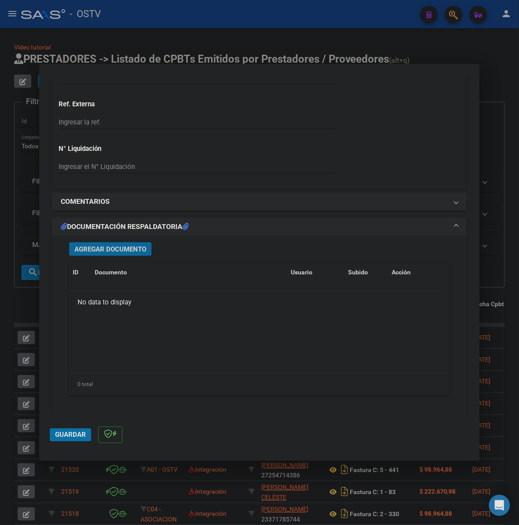
click at [139, 250] on span "Agregar Documento" at bounding box center [111, 249] width 72 height 8
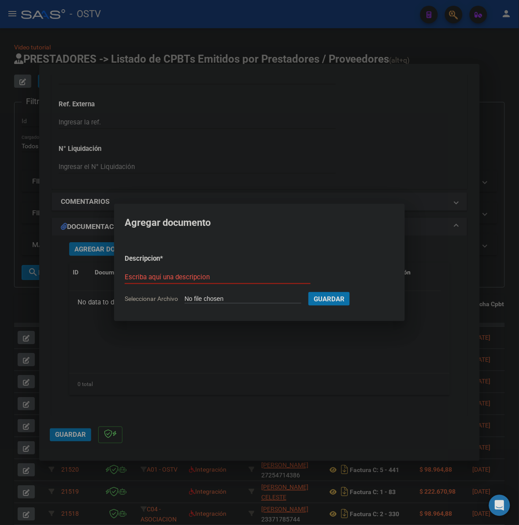
type input "C:\fakepath\FACTURA - 119 13999 - HOSPITAL INTERZONAL GENERAL DE AGUDOS GRAL SA…"
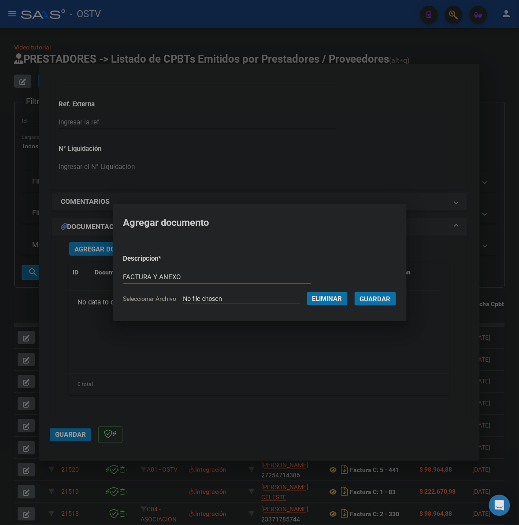
type input "FACTURA Y ANEXO"
click at [355, 292] on button "Guardar" at bounding box center [375, 299] width 41 height 14
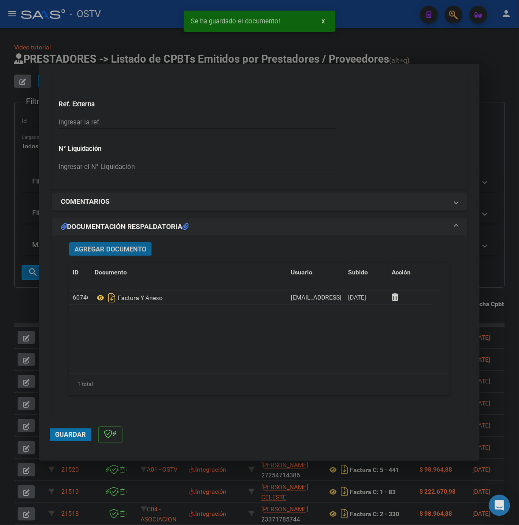
click at [76, 431] on span "Guardar" at bounding box center [70, 435] width 31 height 8
drag, startPoint x: 63, startPoint y: 435, endPoint x: 26, endPoint y: 355, distance: 87.6
click at [63, 435] on span "Guardar" at bounding box center [70, 435] width 31 height 8
click at [23, 303] on div at bounding box center [259, 262] width 519 height 525
type input "$ 0,00"
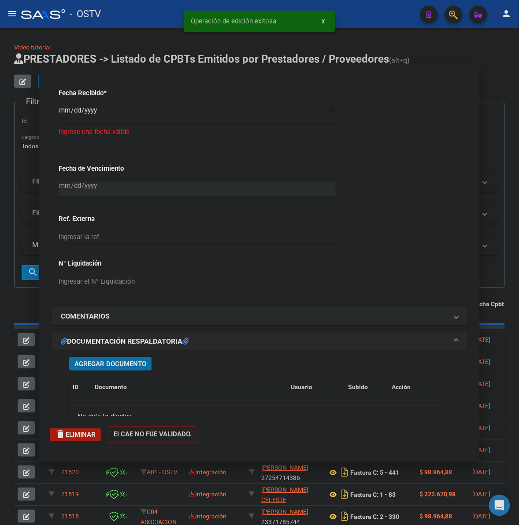
scroll to position [721, 0]
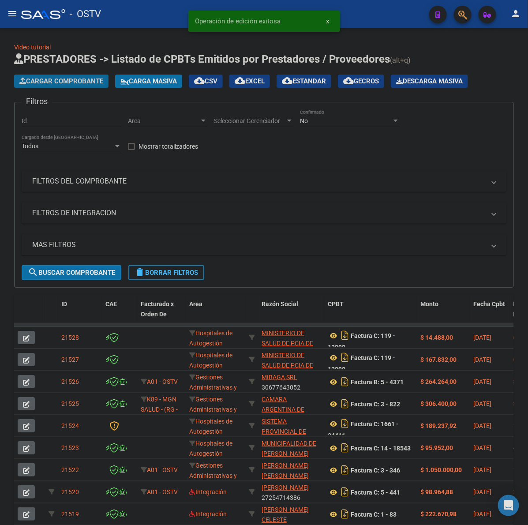
click at [84, 82] on span "Cargar Comprobante" at bounding box center [61, 81] width 84 height 8
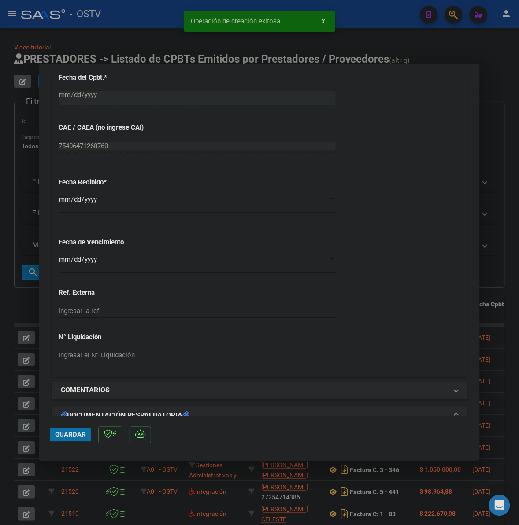
scroll to position [459, 0]
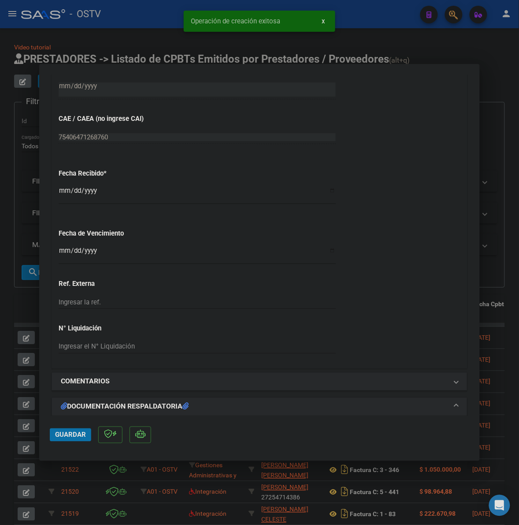
click at [63, 252] on input "Ingresar la fecha" at bounding box center [197, 254] width 277 height 14
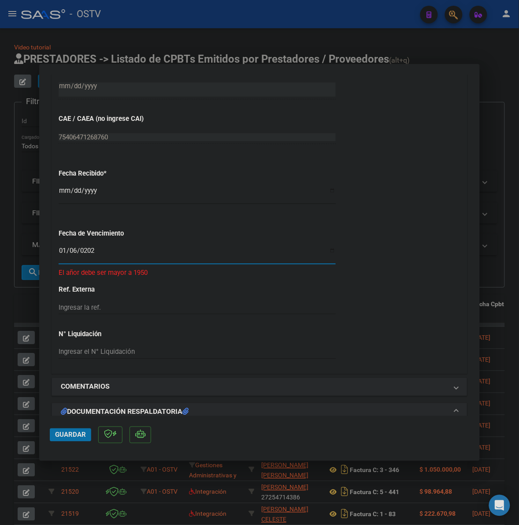
type input "[DATE]"
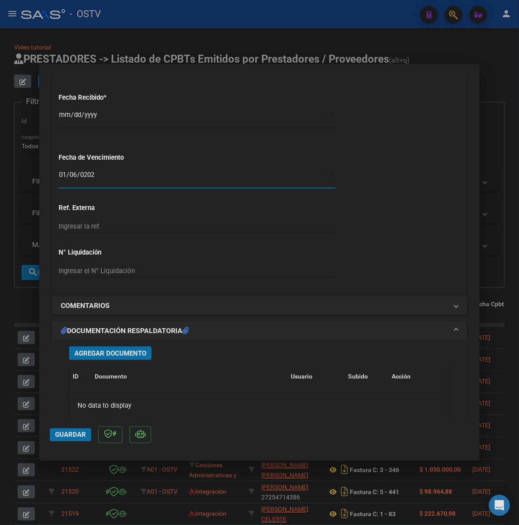
scroll to position [551, 0]
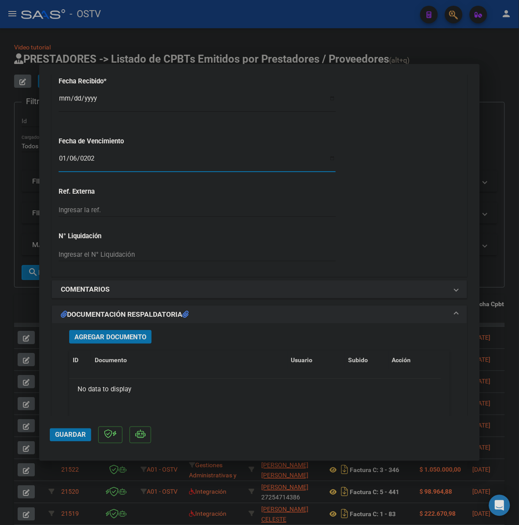
click at [127, 336] on span "Agregar Documento" at bounding box center [111, 337] width 72 height 8
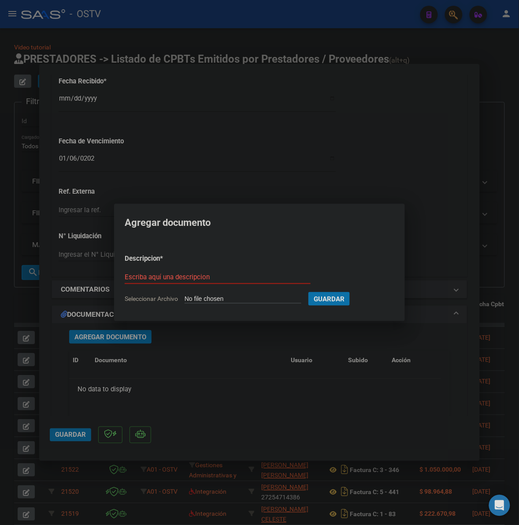
type input "C:\fakepath\FACTURA - 1 86817 - FACOEP.pdf"
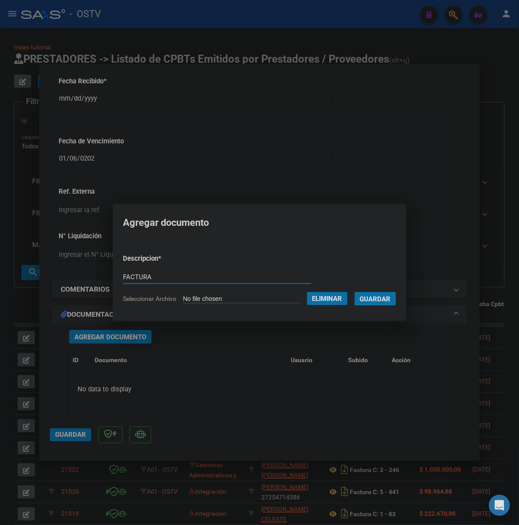
type input "FACTURA"
click at [355, 292] on button "Guardar" at bounding box center [375, 299] width 41 height 14
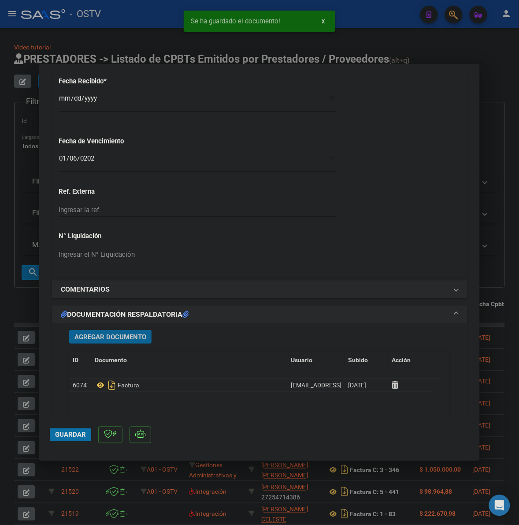
click at [126, 339] on span "Agregar Documento" at bounding box center [111, 337] width 72 height 8
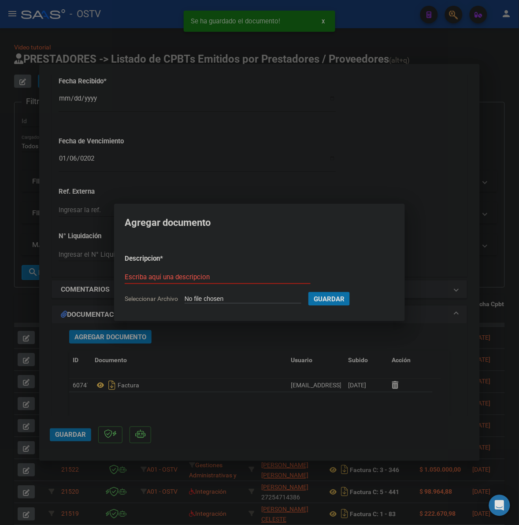
type input "C:\fakepath\ANEXO - 1 86817 - FACOEP.pdf"
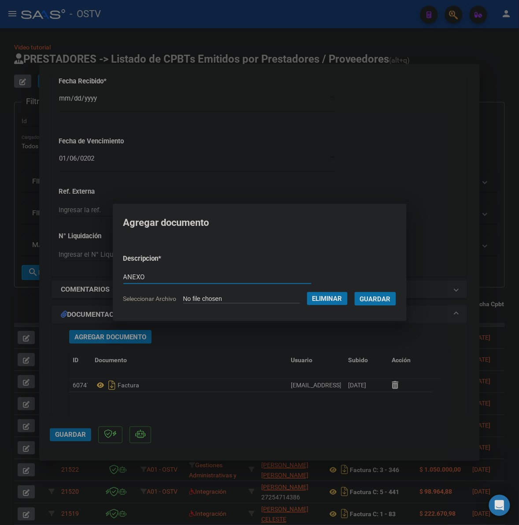
type input "ANEXO"
click at [355, 292] on button "Guardar" at bounding box center [375, 299] width 41 height 14
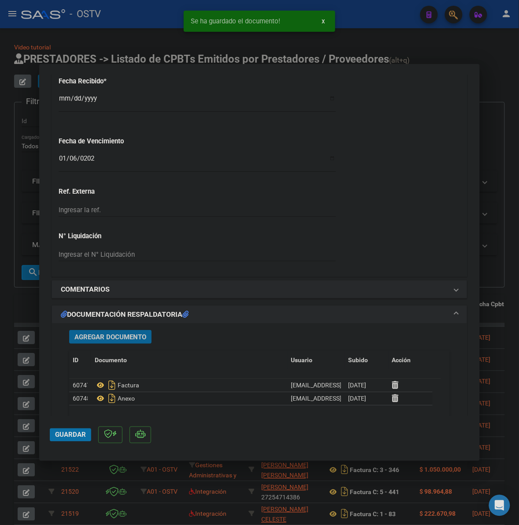
click at [72, 437] on span "Guardar" at bounding box center [70, 435] width 31 height 8
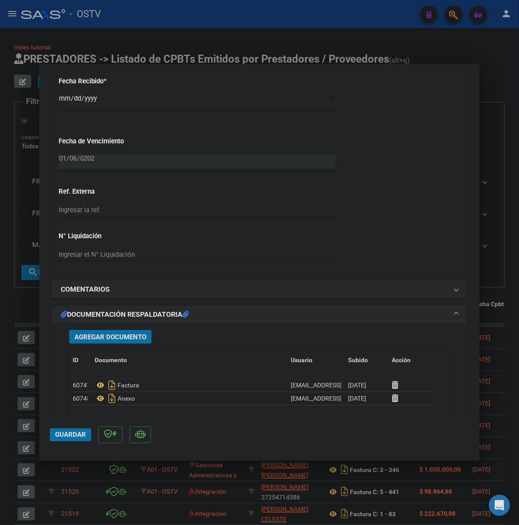
drag, startPoint x: 62, startPoint y: 432, endPoint x: 56, endPoint y: 411, distance: 22.4
click at [62, 431] on span "Guardar" at bounding box center [70, 435] width 31 height 8
click at [20, 307] on div at bounding box center [259, 262] width 519 height 525
type input "$ 0,00"
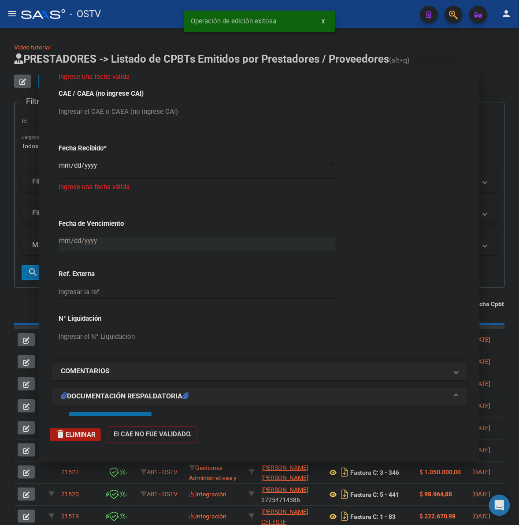
scroll to position [618, 0]
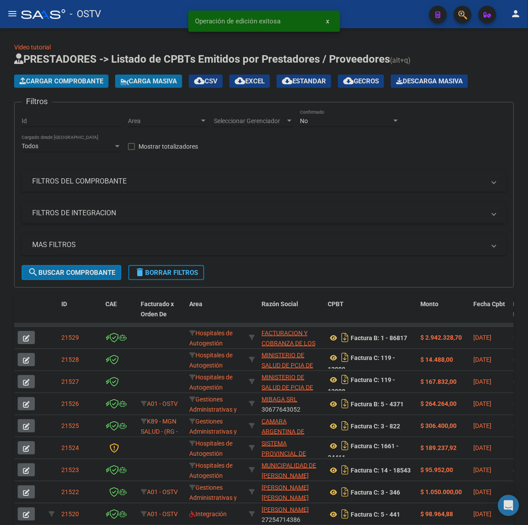
click at [71, 84] on span "Cargar Comprobante" at bounding box center [61, 81] width 84 height 8
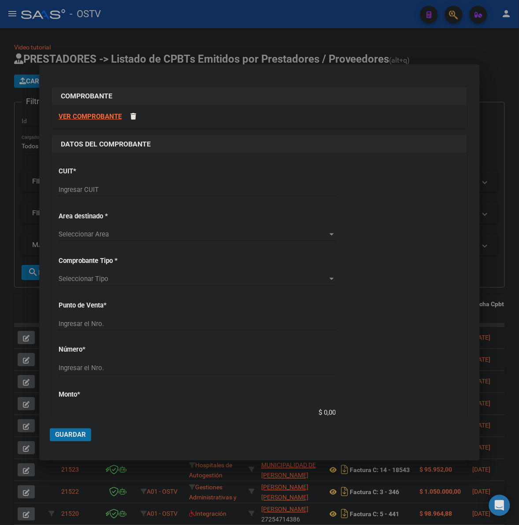
click at [81, 188] on input "Ingresar CUIT" at bounding box center [197, 190] width 277 height 8
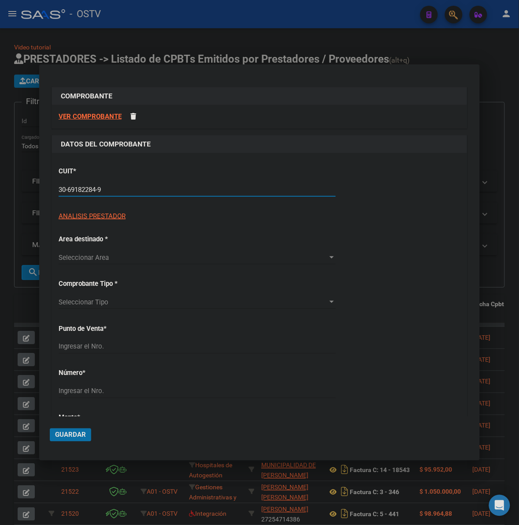
type input "30-69182284-9"
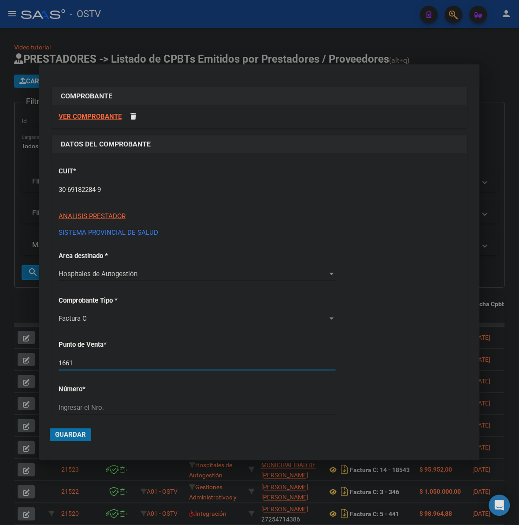
click at [124, 365] on input "1661" at bounding box center [197, 363] width 277 height 8
type input "1501"
type input "2514"
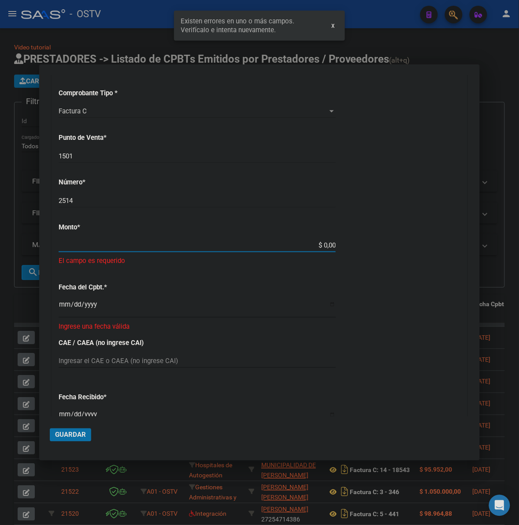
scroll to position [203, 0]
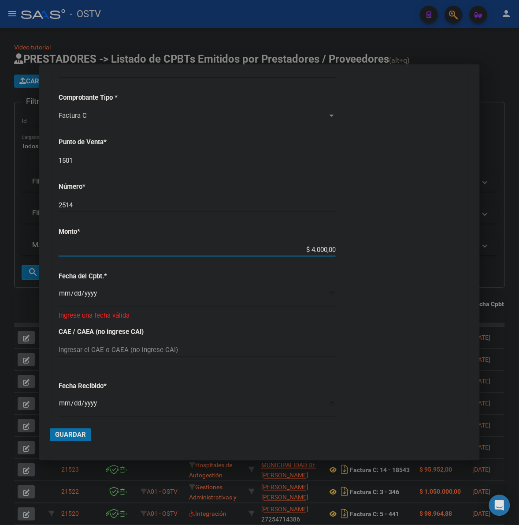
type input "$ 40.000,00"
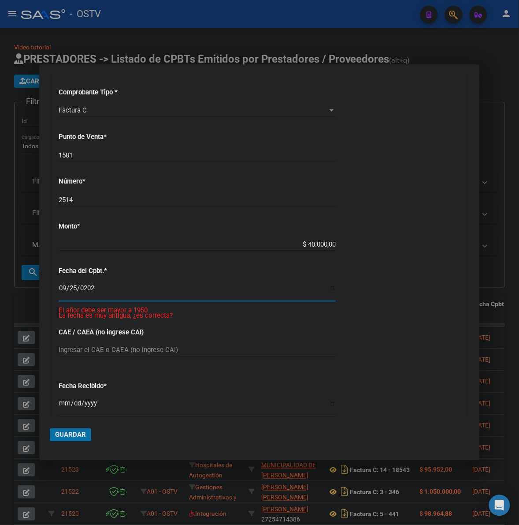
type input "[DATE]"
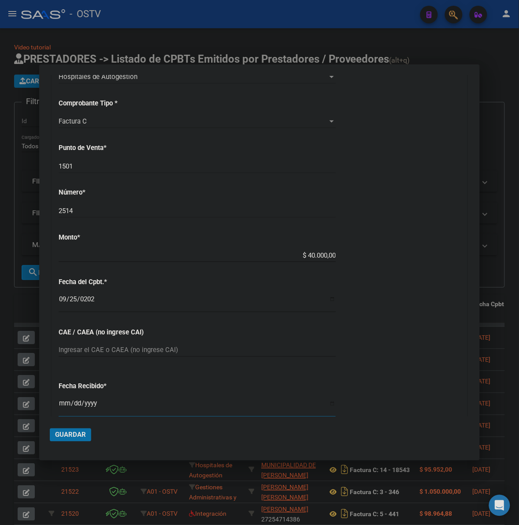
scroll to position [391, 0]
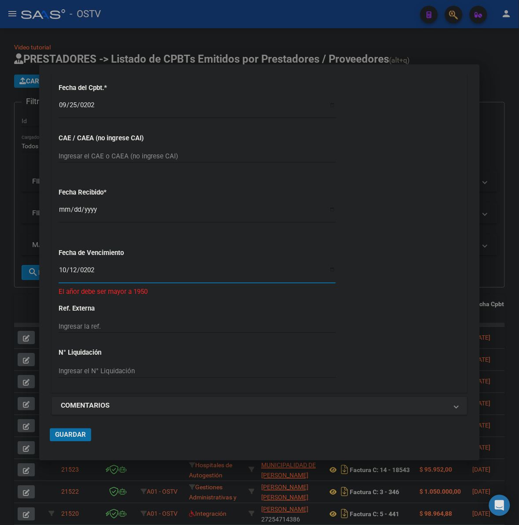
type input "[DATE]"
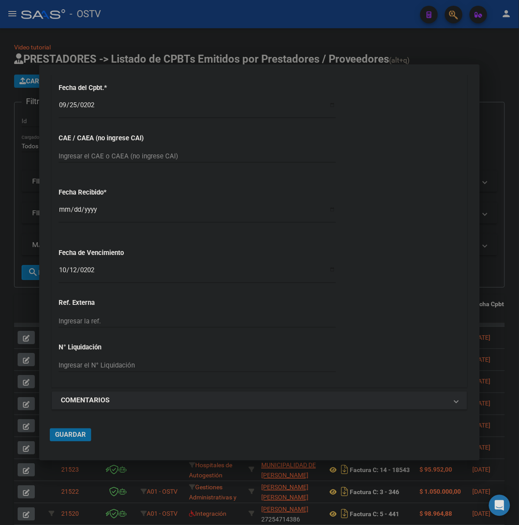
click at [80, 439] on button "Guardar" at bounding box center [70, 434] width 41 height 13
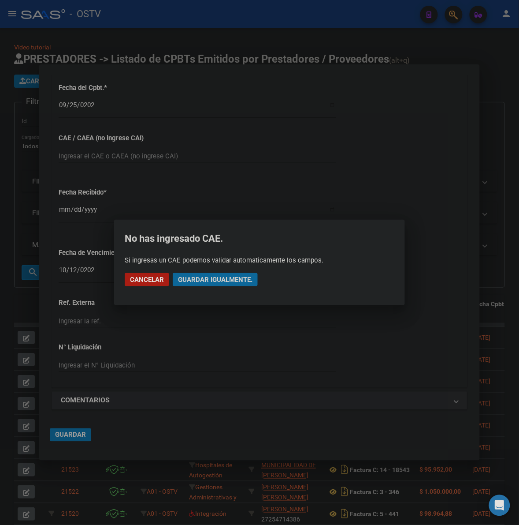
click at [227, 281] on span "Guardar igualmente." at bounding box center [215, 280] width 75 height 8
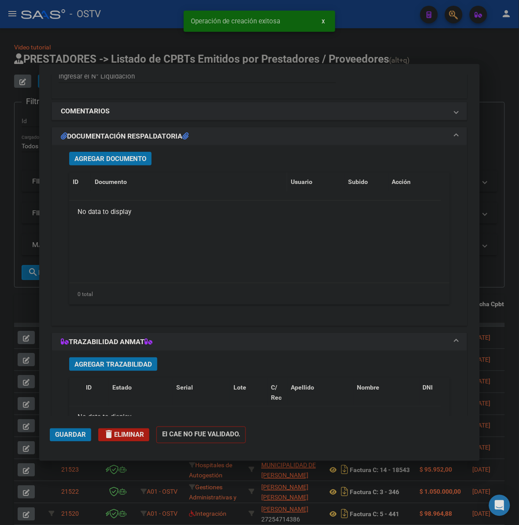
scroll to position [698, 0]
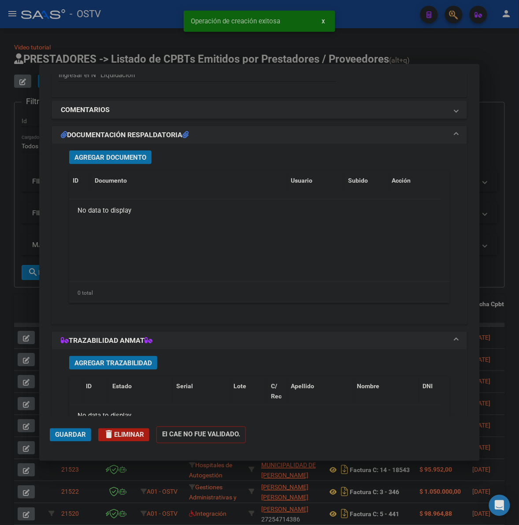
click at [131, 153] on span "Agregar Documento" at bounding box center [111, 157] width 72 height 8
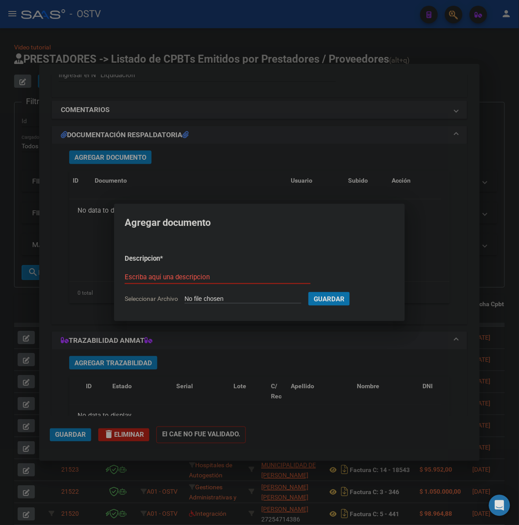
type input "C:\fakepath\FACTURA - 1501 2514 - AO LULES.pdf"
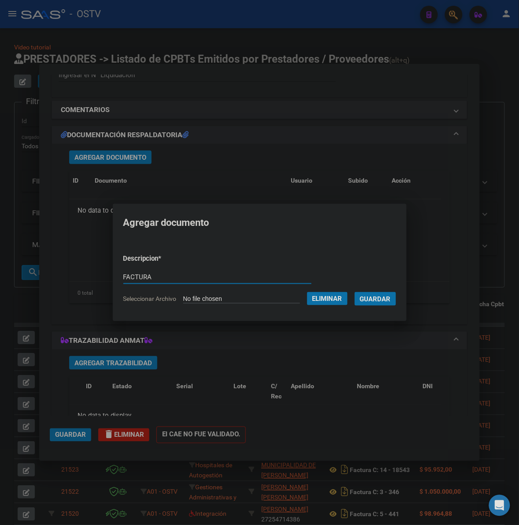
type input "FACTURA"
click at [355, 292] on button "Guardar" at bounding box center [375, 299] width 41 height 14
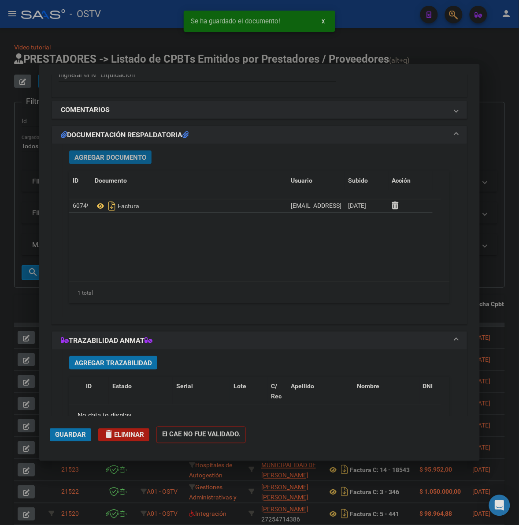
click at [126, 153] on span "Agregar Documento" at bounding box center [111, 157] width 72 height 8
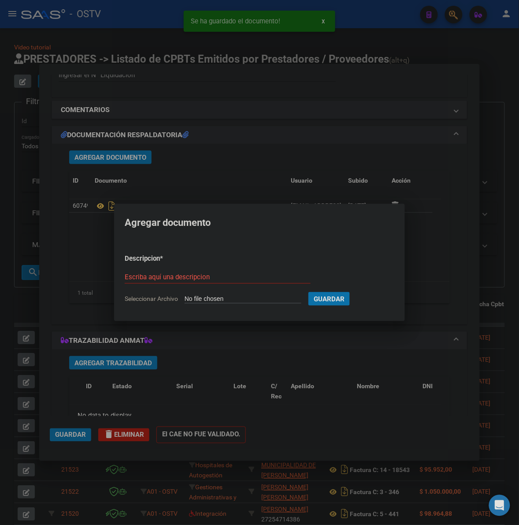
type input "C:\fakepath\ANEXO - 1501 2514 - AO LULES.pdf"
type input "ANEXO"
click at [355, 292] on button "Guardar" at bounding box center [375, 299] width 41 height 14
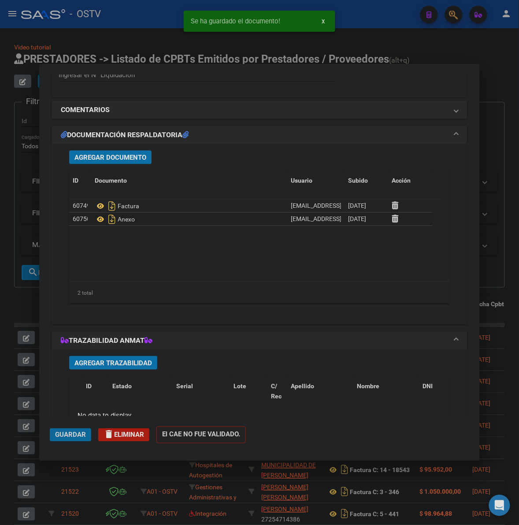
click at [65, 433] on span "Guardar" at bounding box center [70, 435] width 31 height 8
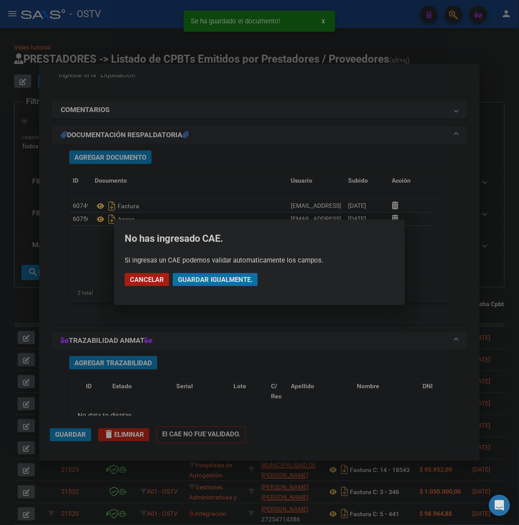
click at [213, 278] on span "Guardar igualmente." at bounding box center [215, 280] width 75 height 8
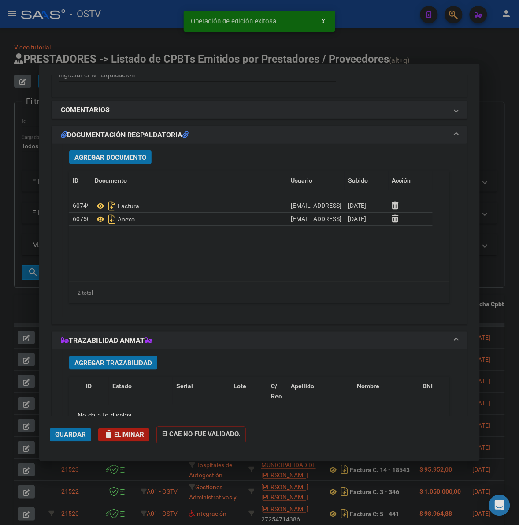
click at [501, 239] on div at bounding box center [259, 262] width 519 height 525
type input "$ 0,00"
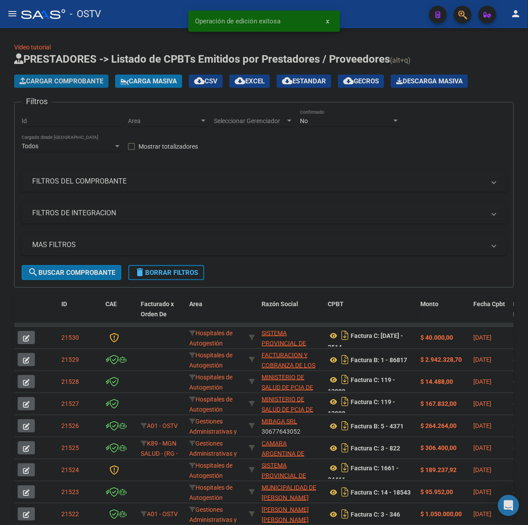
click at [73, 78] on span "Cargar Comprobante" at bounding box center [61, 81] width 84 height 8
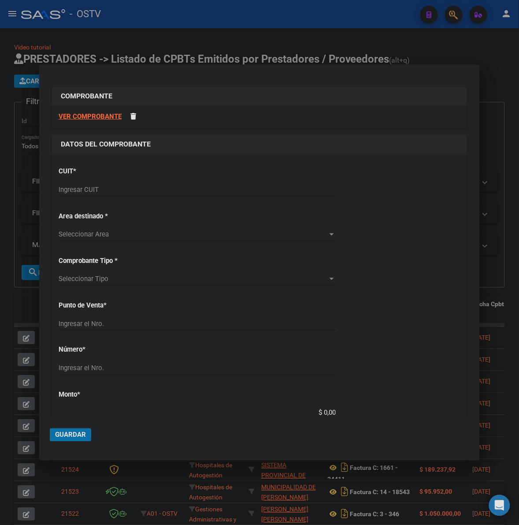
click at [90, 179] on div "CUIT * Ingresar CUIT" at bounding box center [260, 182] width 402 height 45
click at [90, 184] on div "Ingresar CUIT" at bounding box center [197, 189] width 277 height 13
click at [97, 194] on div "Ingresar CUIT" at bounding box center [197, 189] width 277 height 13
click at [99, 190] on input "Ingresar CUIT" at bounding box center [197, 190] width 277 height 8
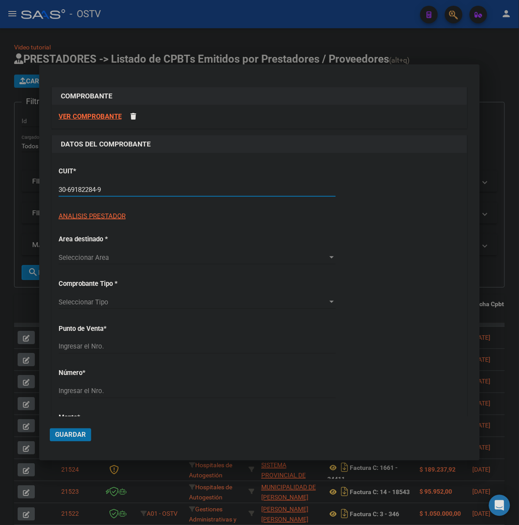
type input "30-69182284-9"
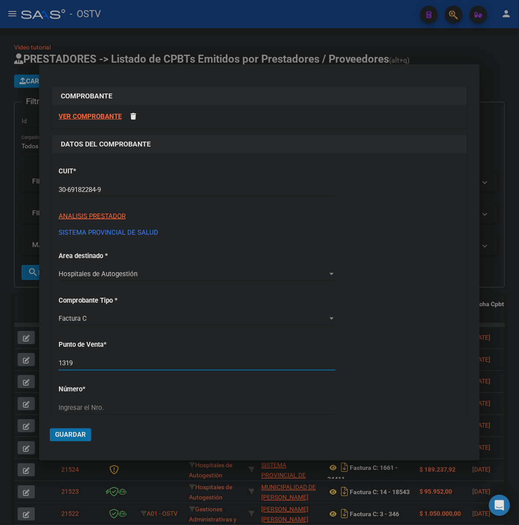
type input "1319"
type input "8130"
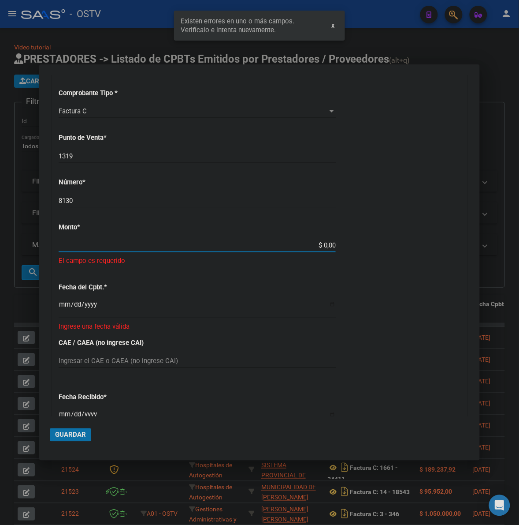
scroll to position [203, 0]
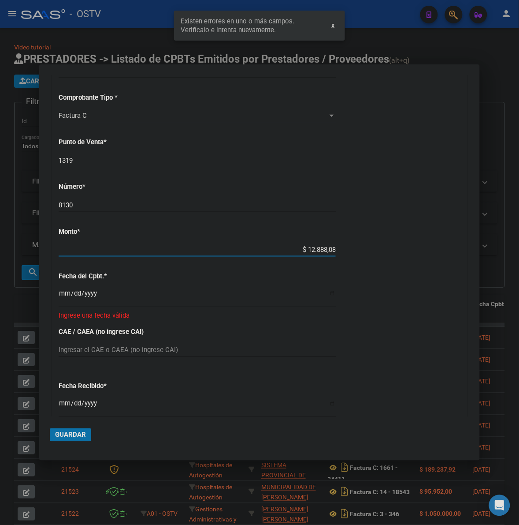
type input "$ 128.880,86"
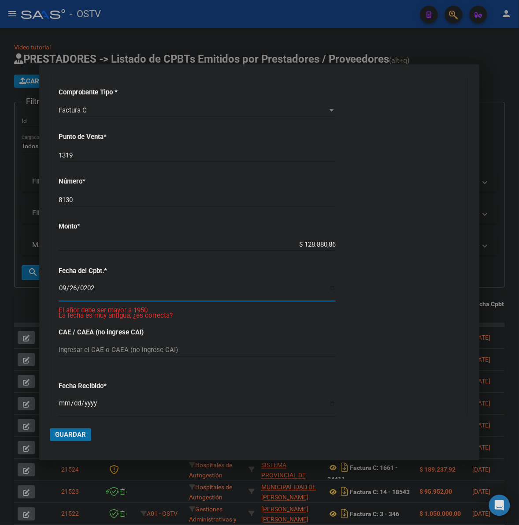
type input "[DATE]"
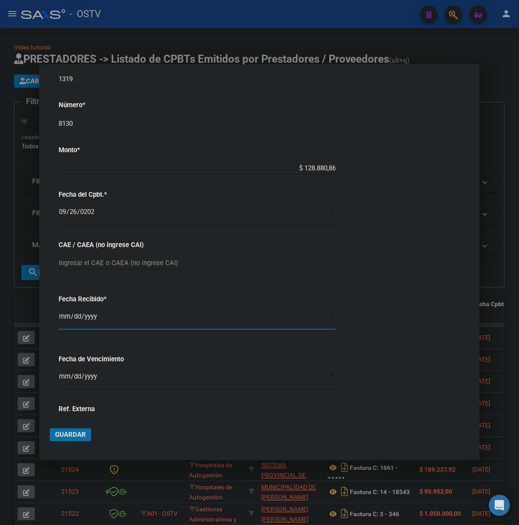
scroll to position [325, 0]
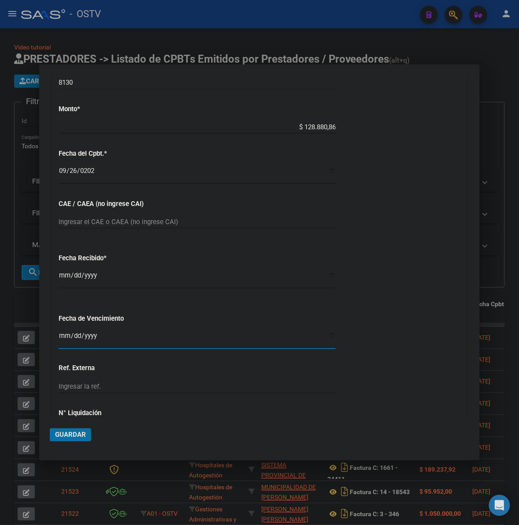
click at [67, 337] on input "Ingresar la fecha" at bounding box center [197, 339] width 277 height 14
type input "[DATE]"
click at [74, 437] on span "Guardar" at bounding box center [70, 435] width 31 height 8
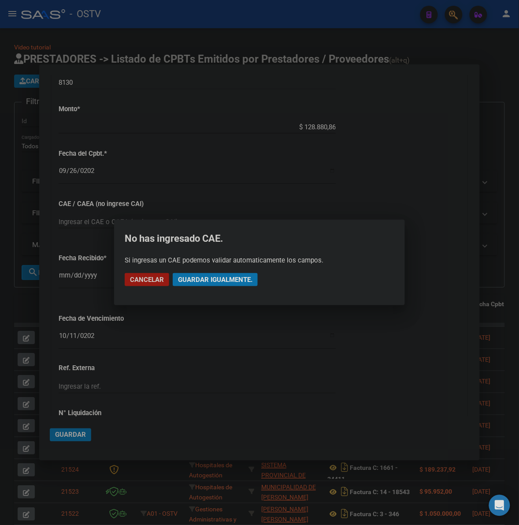
click at [212, 289] on mat-dialog-actions "Cancelar Guardar igualmente." at bounding box center [260, 280] width 270 height 30
click at [214, 281] on span "Guardar igualmente." at bounding box center [215, 280] width 75 height 8
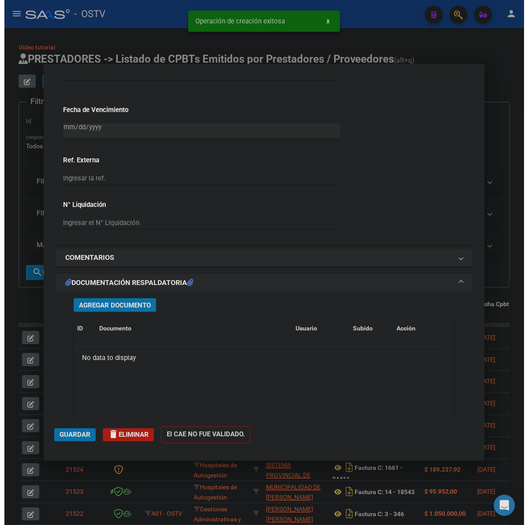
scroll to position [624, 0]
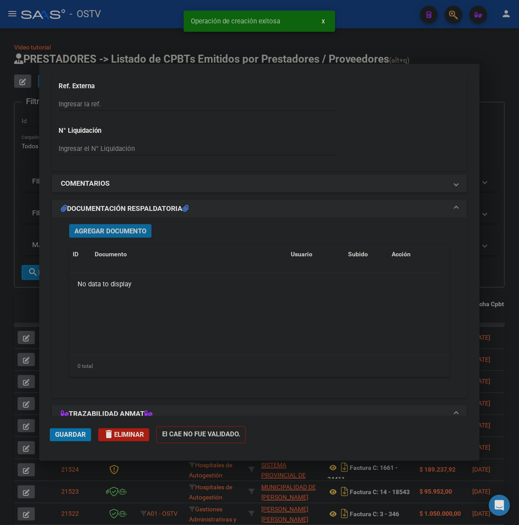
click at [120, 237] on button "Agregar Documento" at bounding box center [110, 231] width 82 height 14
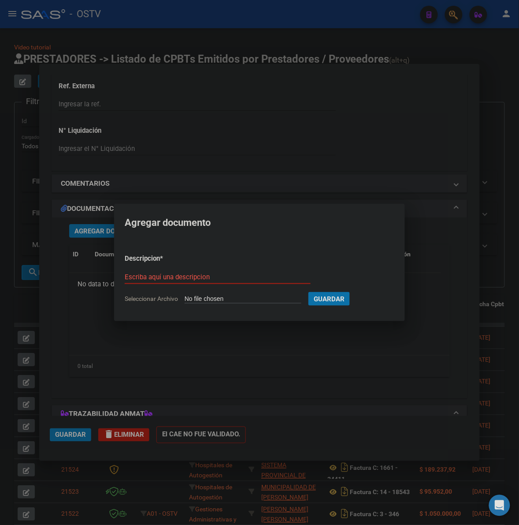
type input "C:\fakepath\FACTURA - 1319 8130 - AO LULES.pdf"
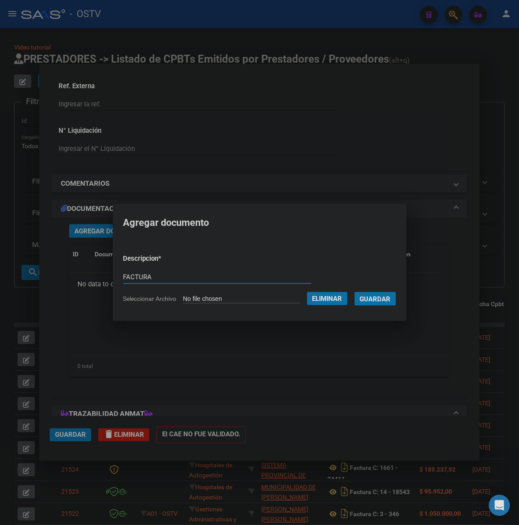
type input "FACTURA"
click at [355, 292] on button "Guardar" at bounding box center [375, 299] width 41 height 14
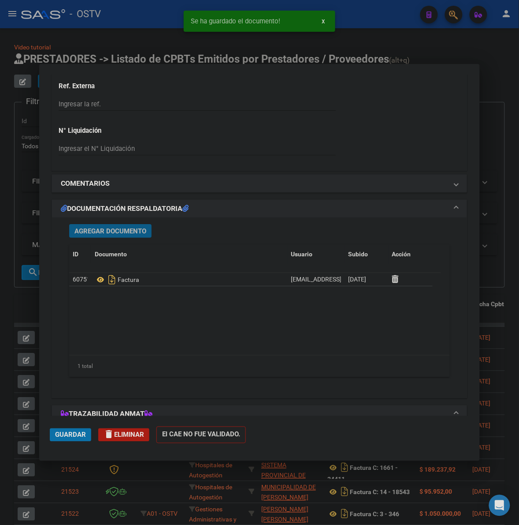
click at [101, 234] on span "Agregar Documento" at bounding box center [111, 231] width 72 height 8
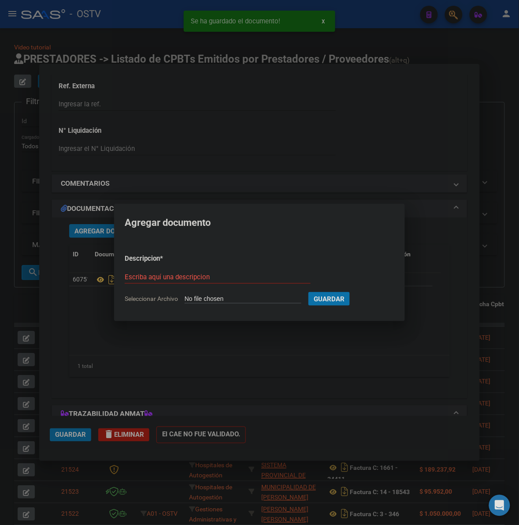
type input "C:\fakepath\ANEXO - 1319 8130 - AO LULES.pdf"
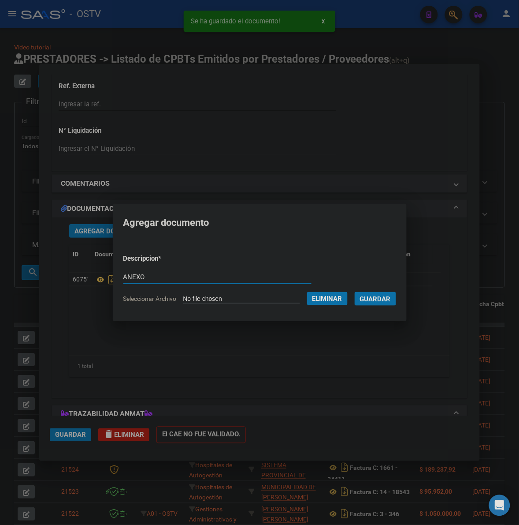
type input "ANEXO"
click at [355, 292] on button "Guardar" at bounding box center [375, 299] width 41 height 14
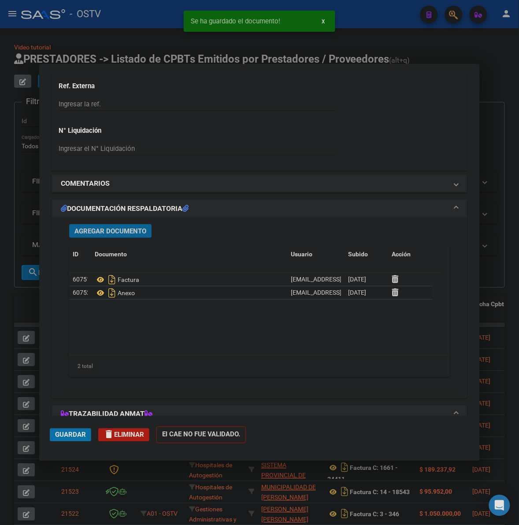
click at [74, 434] on span "Guardar" at bounding box center [70, 435] width 31 height 8
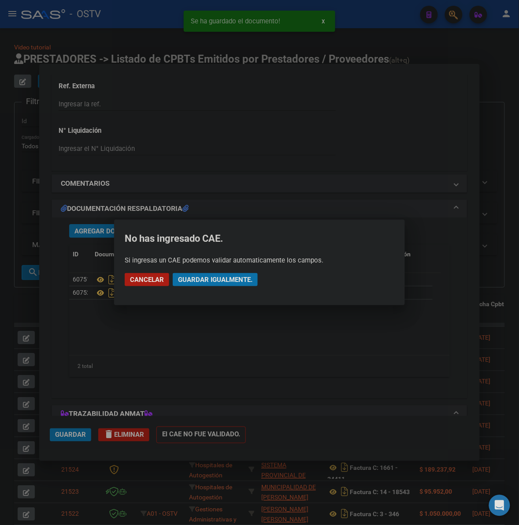
drag, startPoint x: 225, startPoint y: 275, endPoint x: 368, endPoint y: 275, distance: 142.9
click at [243, 275] on button "Guardar igualmente." at bounding box center [215, 279] width 85 height 13
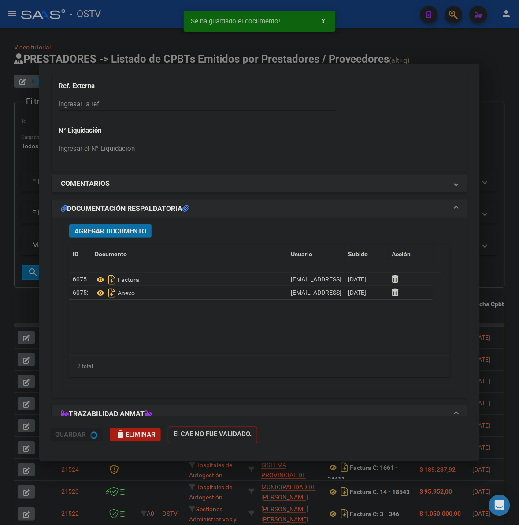
drag, startPoint x: 499, startPoint y: 284, endPoint x: 496, endPoint y: 268, distance: 16.5
click at [499, 284] on div at bounding box center [259, 262] width 519 height 525
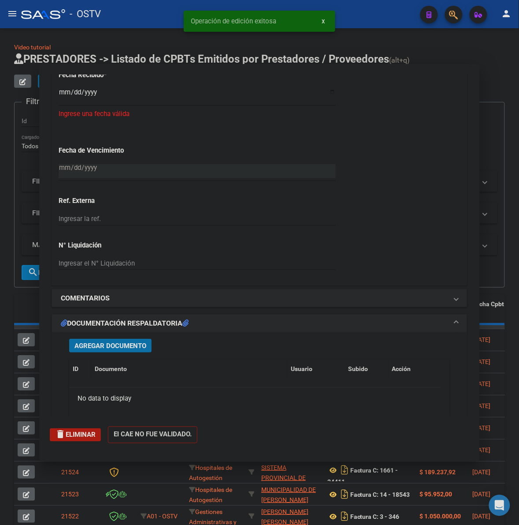
scroll to position [0, 0]
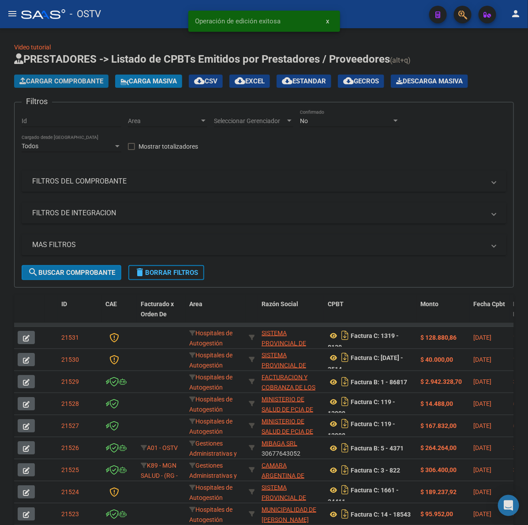
drag, startPoint x: 67, startPoint y: 80, endPoint x: 76, endPoint y: 78, distance: 9.4
click at [76, 78] on span "Cargar Comprobante" at bounding box center [61, 81] width 84 height 8
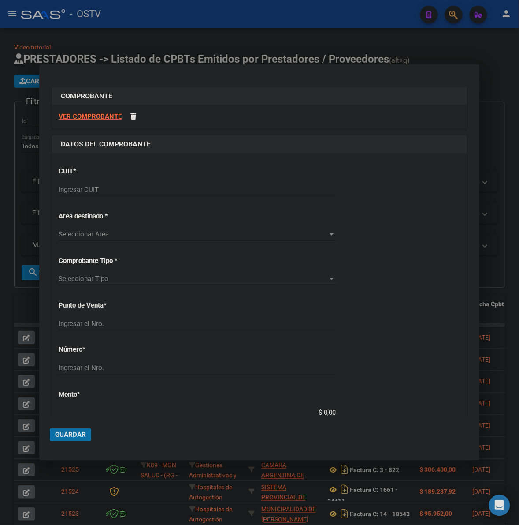
click at [86, 188] on input "Ingresar CUIT" at bounding box center [197, 190] width 277 height 8
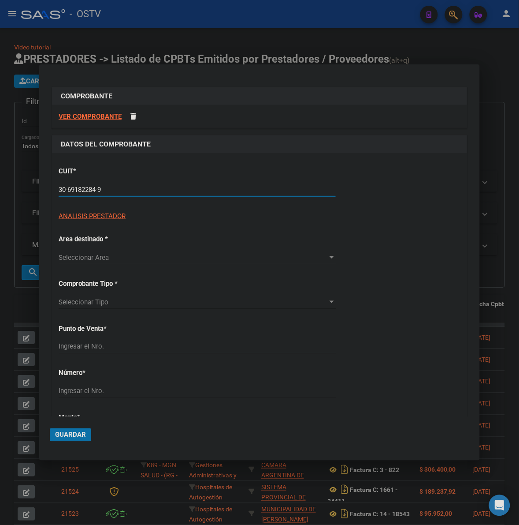
type input "30-69182284-9"
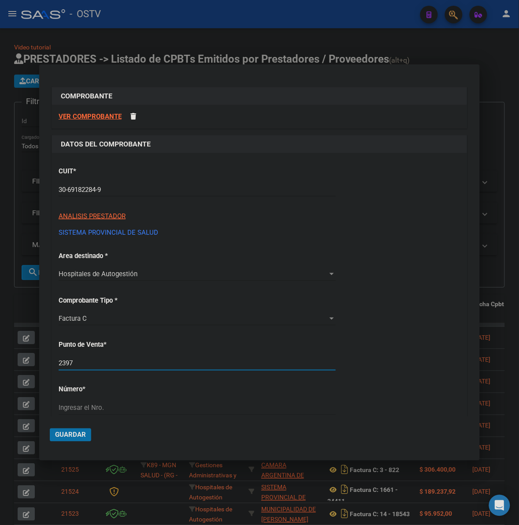
type input "2397"
type input "629"
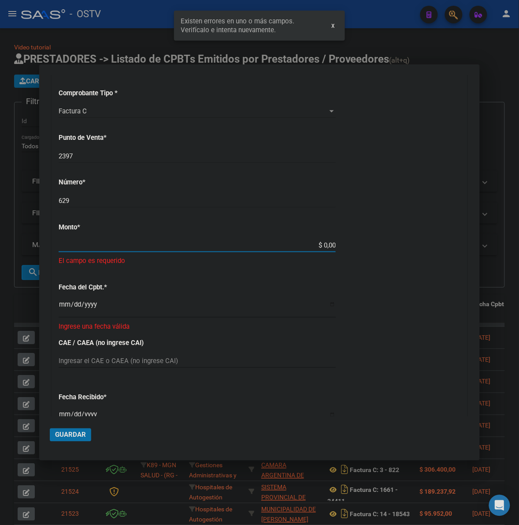
scroll to position [203, 0]
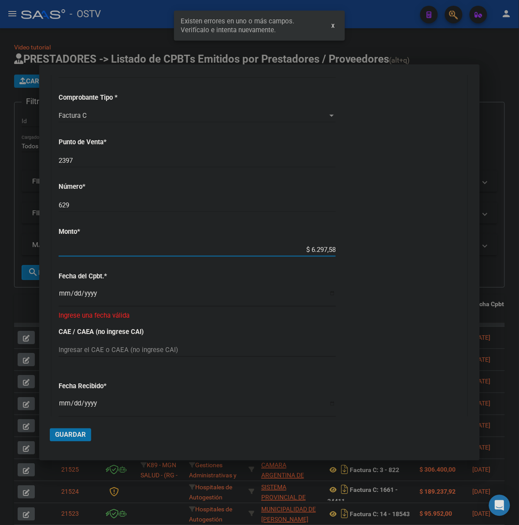
type input "$ 62.975,87"
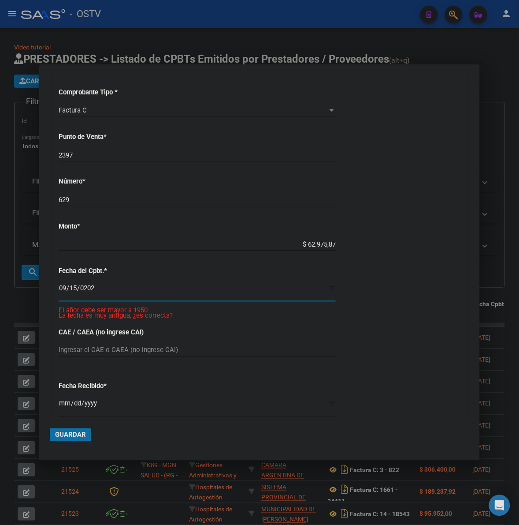
type input "[DATE]"
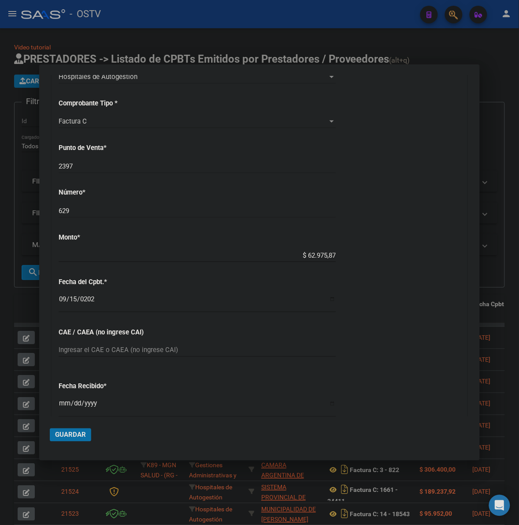
scroll to position [391, 0]
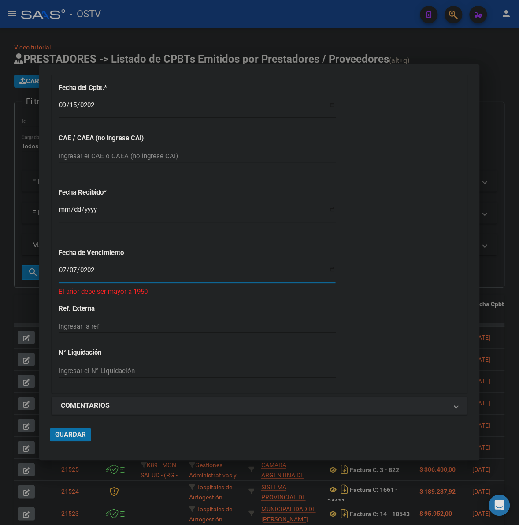
type input "[DATE]"
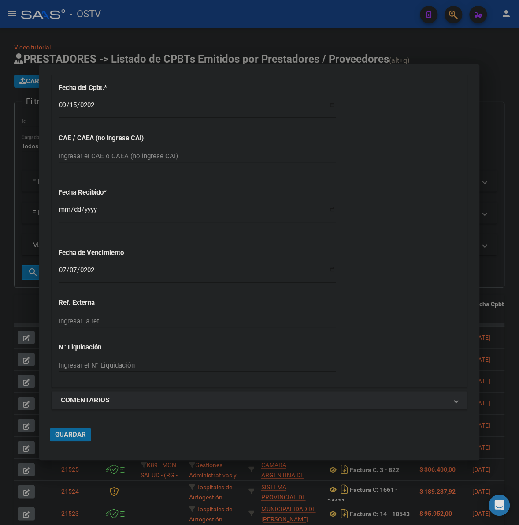
click at [71, 437] on span "Guardar" at bounding box center [70, 435] width 31 height 8
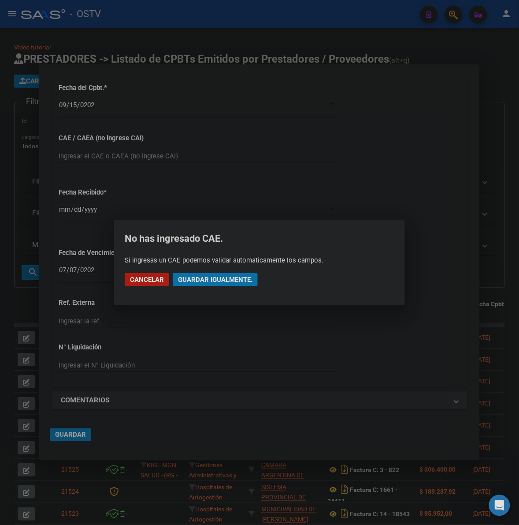
click at [215, 272] on mat-dialog-actions "Cancelar Guardar igualmente." at bounding box center [260, 280] width 270 height 30
click at [241, 285] on button "Guardar igualmente." at bounding box center [215, 279] width 85 height 13
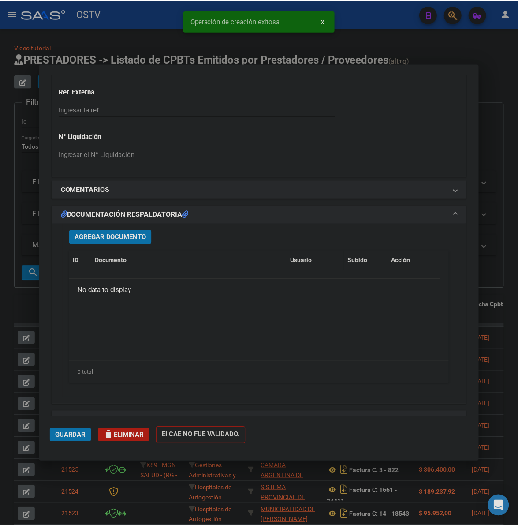
scroll to position [698, 0]
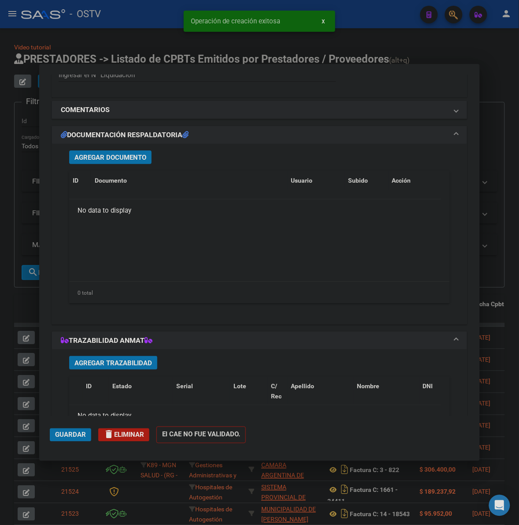
click at [118, 154] on span "Agregar Documento" at bounding box center [111, 157] width 72 height 8
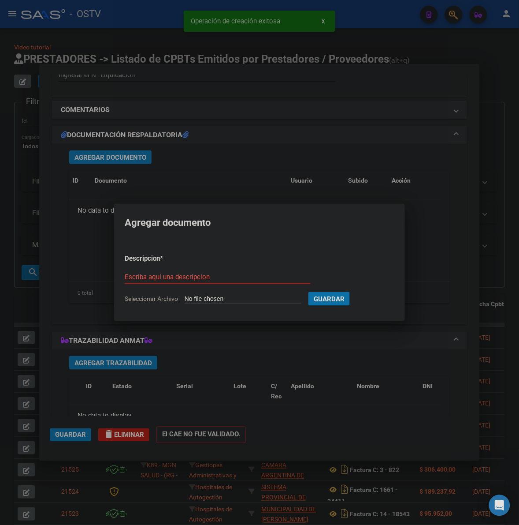
type input "C:\fakepath\FACTURA - 2397 629 - AO PRIS.pdf"
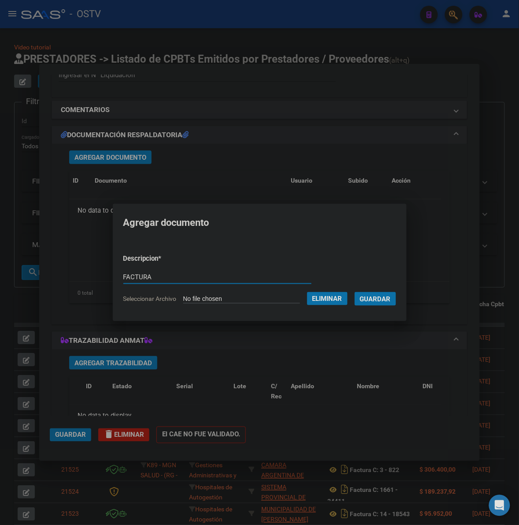
type input "FACTURA"
click at [355, 292] on button "Guardar" at bounding box center [375, 299] width 41 height 14
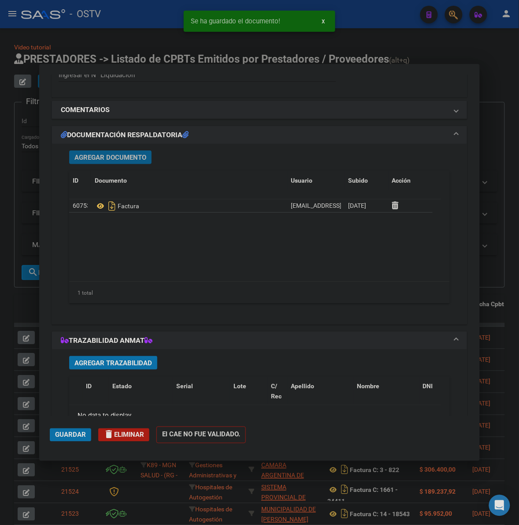
click at [107, 162] on button "Agregar Documento" at bounding box center [110, 157] width 82 height 14
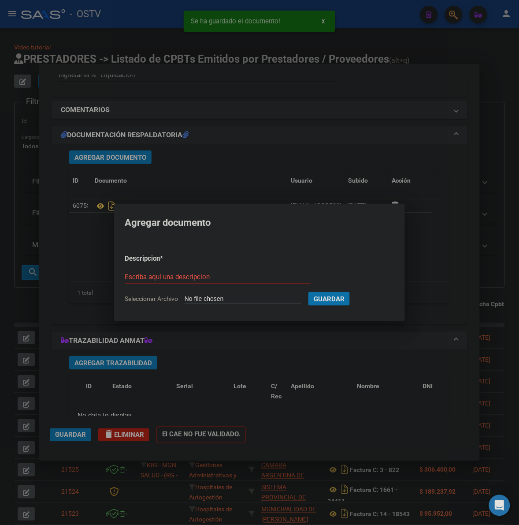
type input "C:\fakepath\ANEXO - 2397 629 - AO PRIS.pdf"
type input "ANEXO"
click at [355, 292] on button "Guardar" at bounding box center [375, 299] width 41 height 14
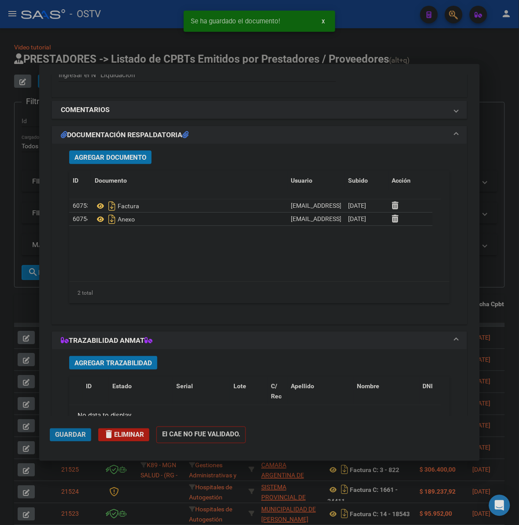
click at [60, 431] on span "Guardar" at bounding box center [70, 435] width 31 height 8
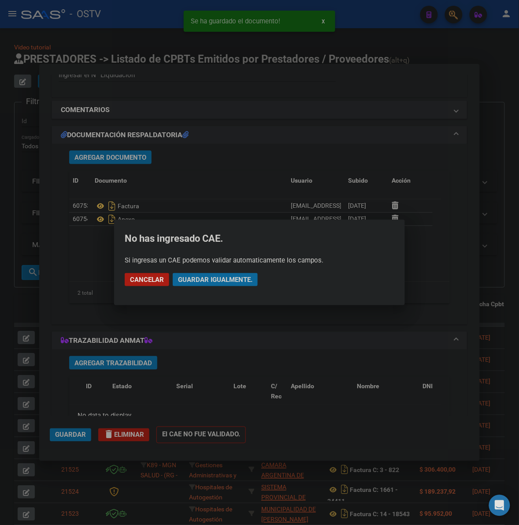
click at [243, 278] on span "Guardar igualmente." at bounding box center [215, 280] width 75 height 8
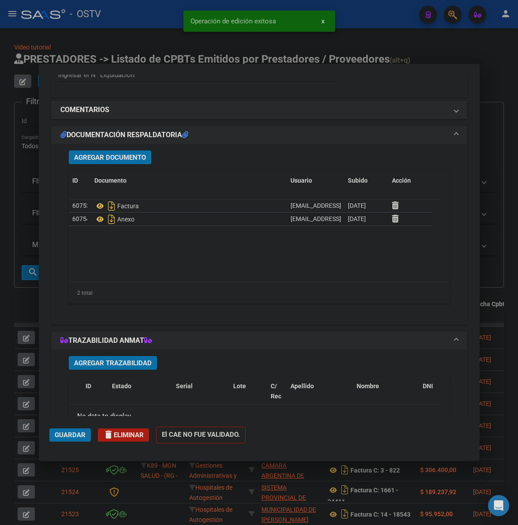
click at [15, 209] on div at bounding box center [259, 262] width 518 height 525
type input "$ 0,00"
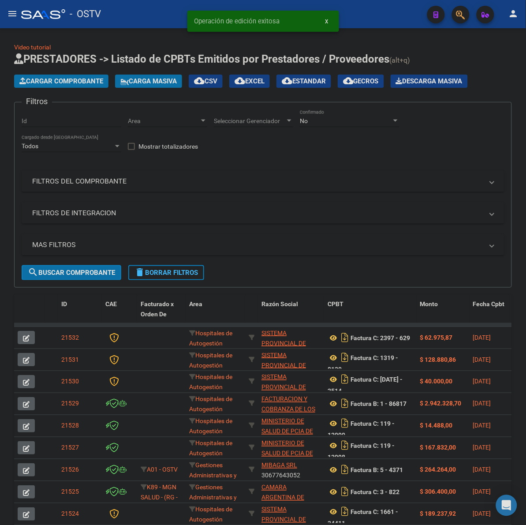
click at [65, 84] on span "Cargar Comprobante" at bounding box center [61, 81] width 84 height 8
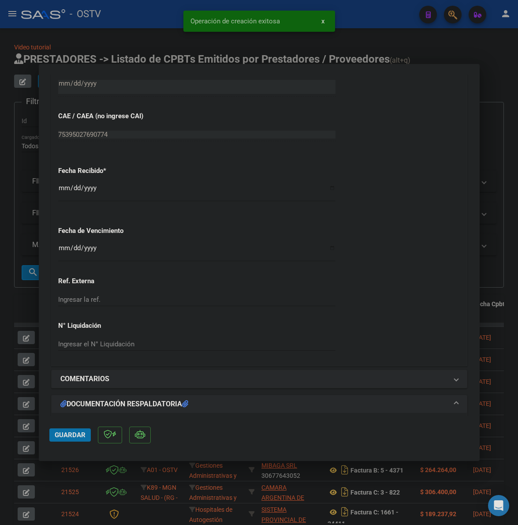
scroll to position [478, 0]
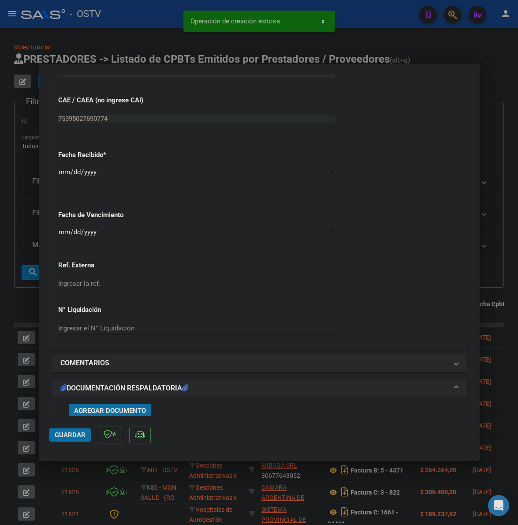
click at [65, 235] on input "Ingresar la fecha" at bounding box center [196, 235] width 277 height 14
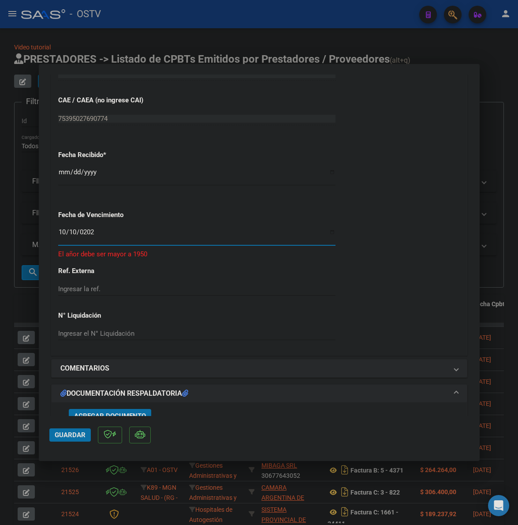
type input "[DATE]"
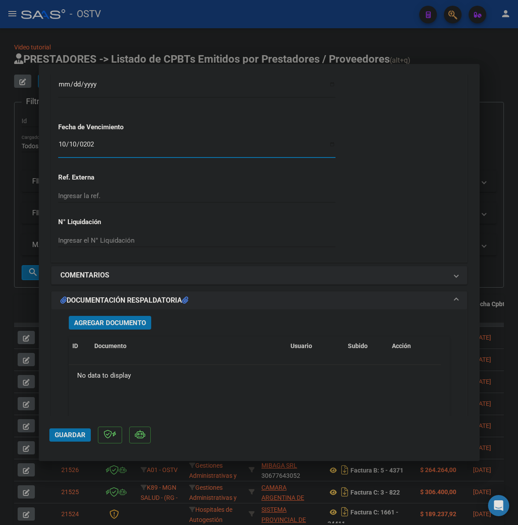
scroll to position [588, 0]
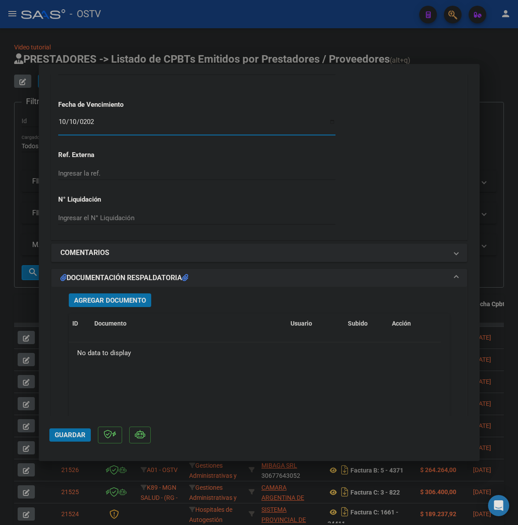
click at [137, 301] on span "Agregar Documento" at bounding box center [110, 300] width 72 height 8
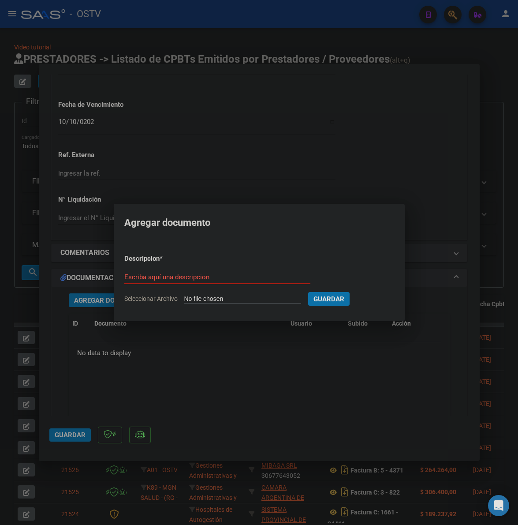
type input "C:\fakepath\FACTURA - 4 1212 - HOSPITAL ESCUELA [PERSON_NAME].pdf"
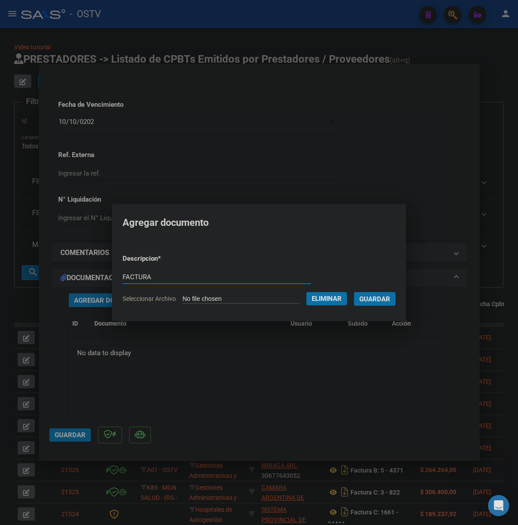
type input "FACTURA"
click at [354, 292] on button "Guardar" at bounding box center [374, 299] width 41 height 14
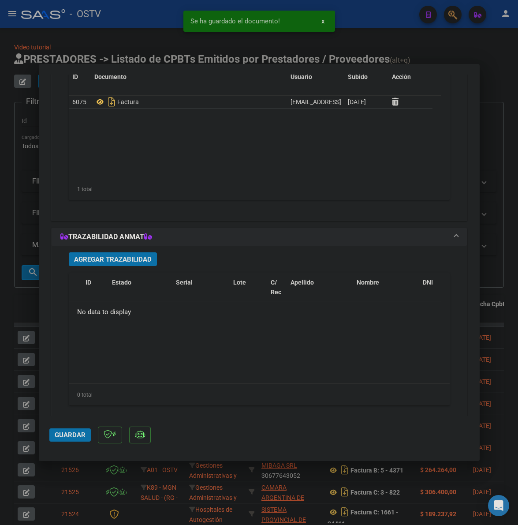
scroll to position [852, 0]
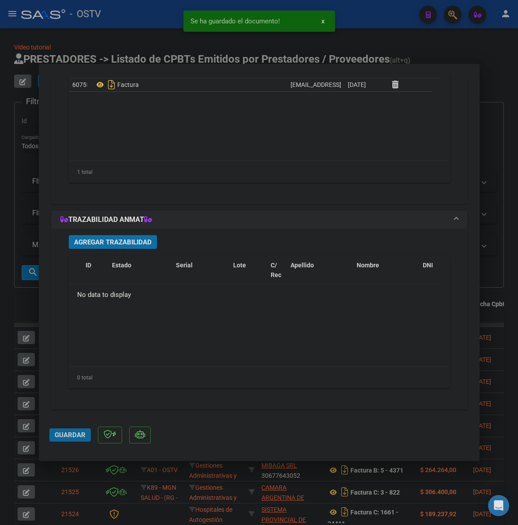
click at [63, 436] on span "Guardar" at bounding box center [70, 435] width 31 height 8
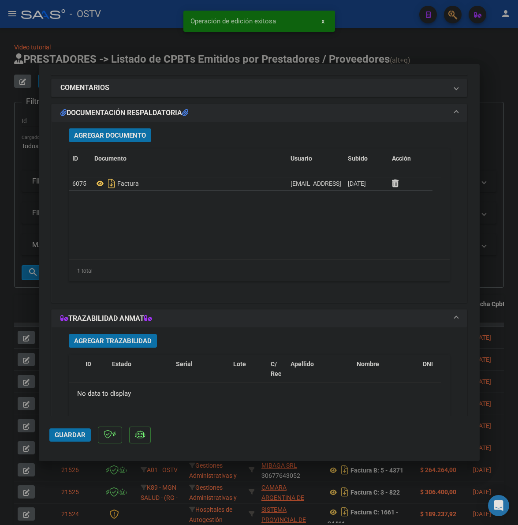
scroll to position [742, 0]
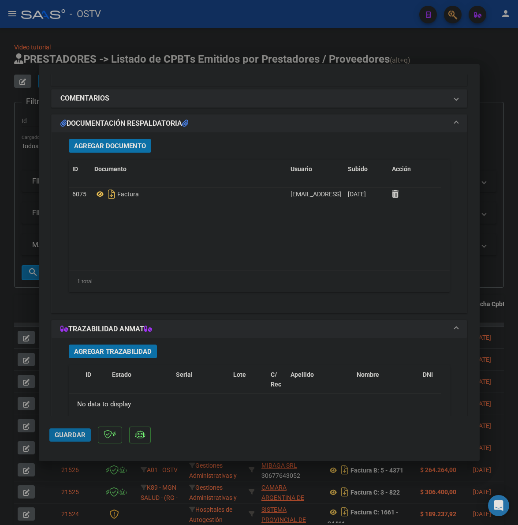
drag, startPoint x: 64, startPoint y: 433, endPoint x: 62, endPoint y: 420, distance: 13.0
click at [64, 432] on span "Guardar" at bounding box center [70, 435] width 31 height 8
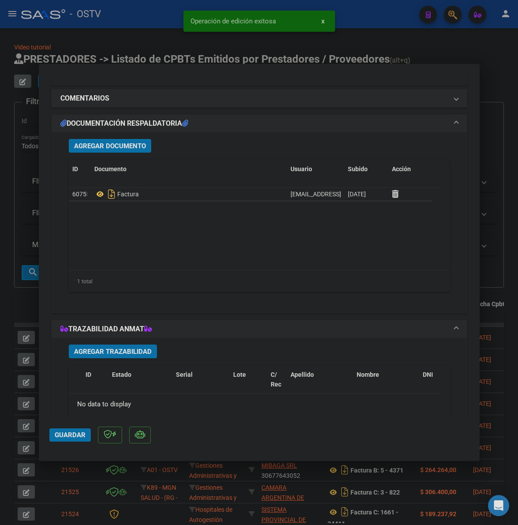
click at [22, 298] on div at bounding box center [259, 262] width 518 height 525
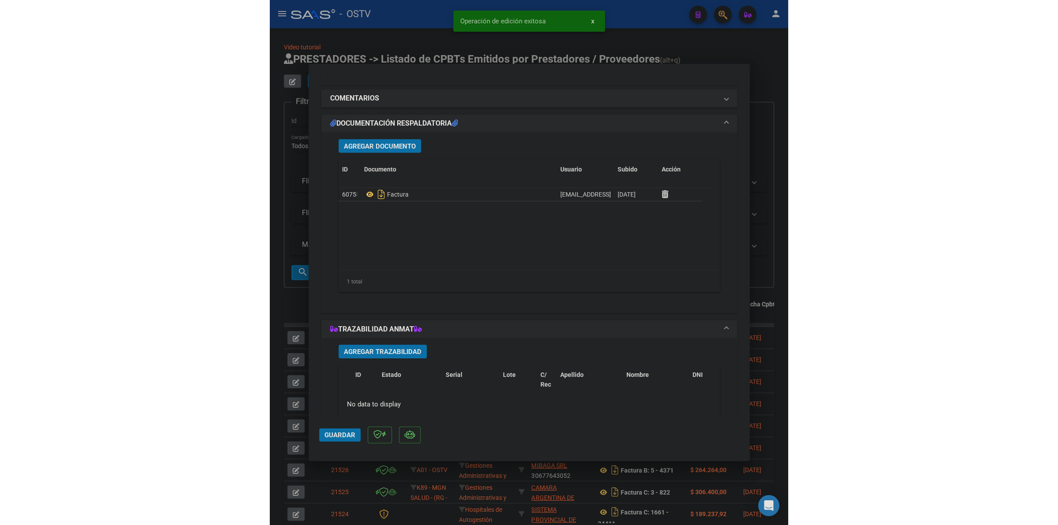
scroll to position [825, 0]
